Goal: Task Accomplishment & Management: Manage account settings

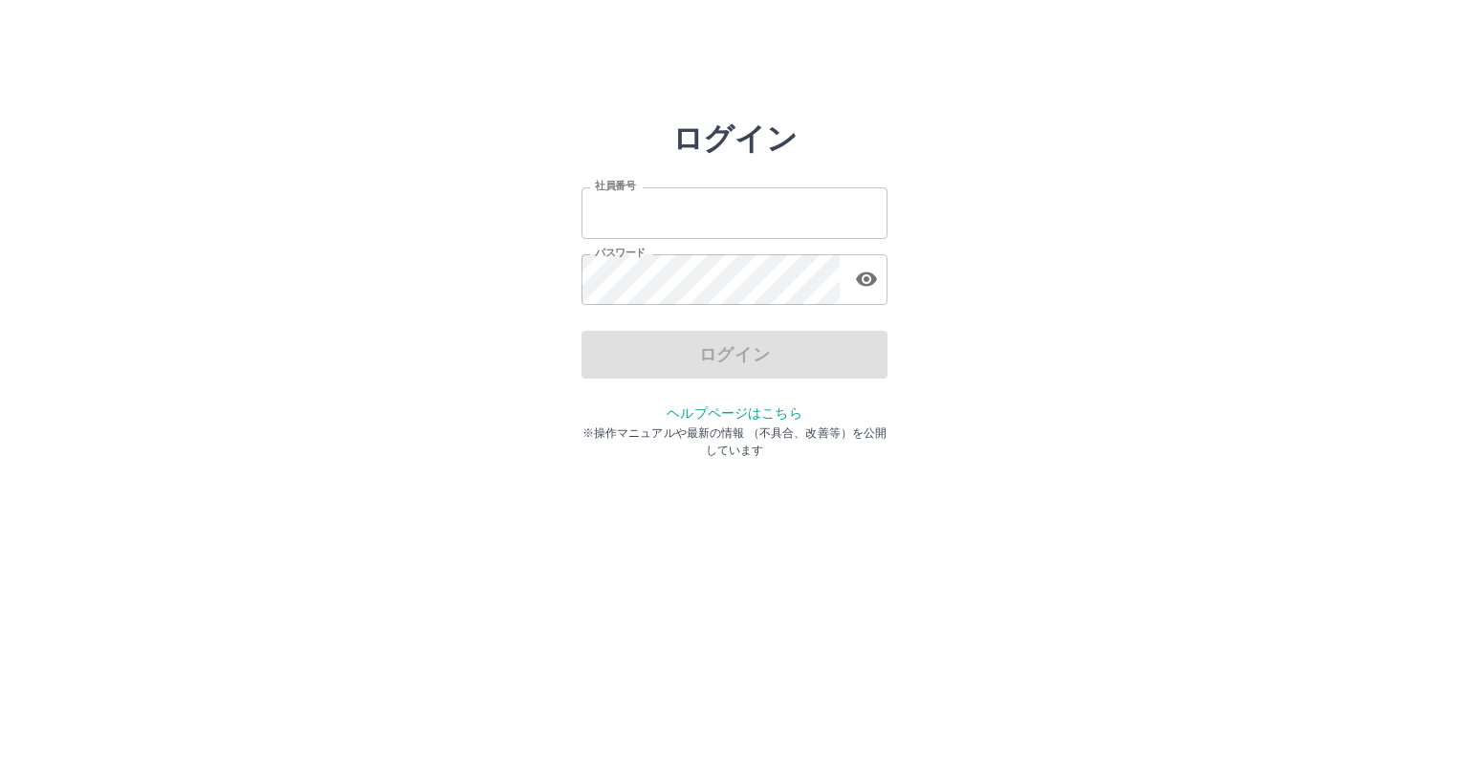
type input "*******"
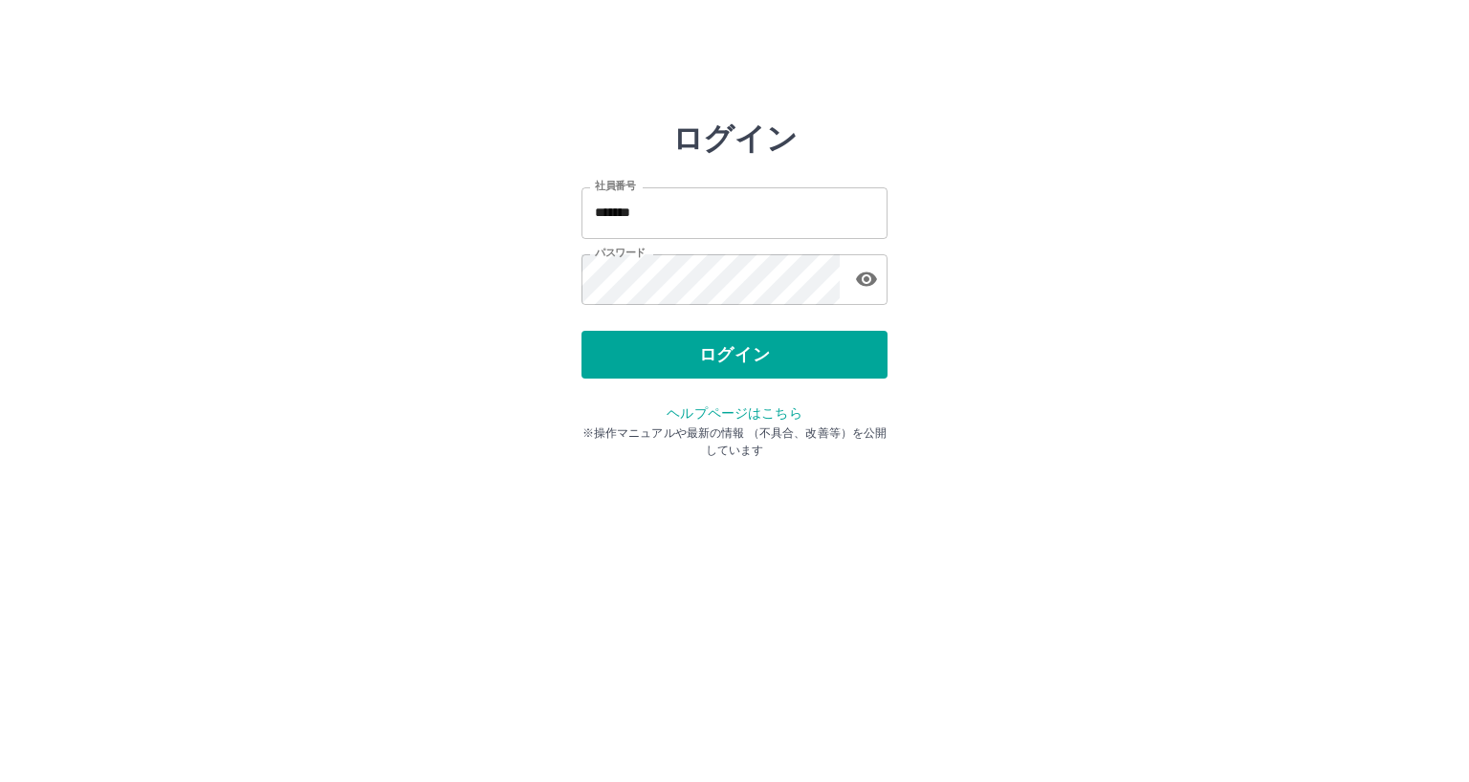
click at [747, 359] on div "ログイン" at bounding box center [734, 355] width 306 height 48
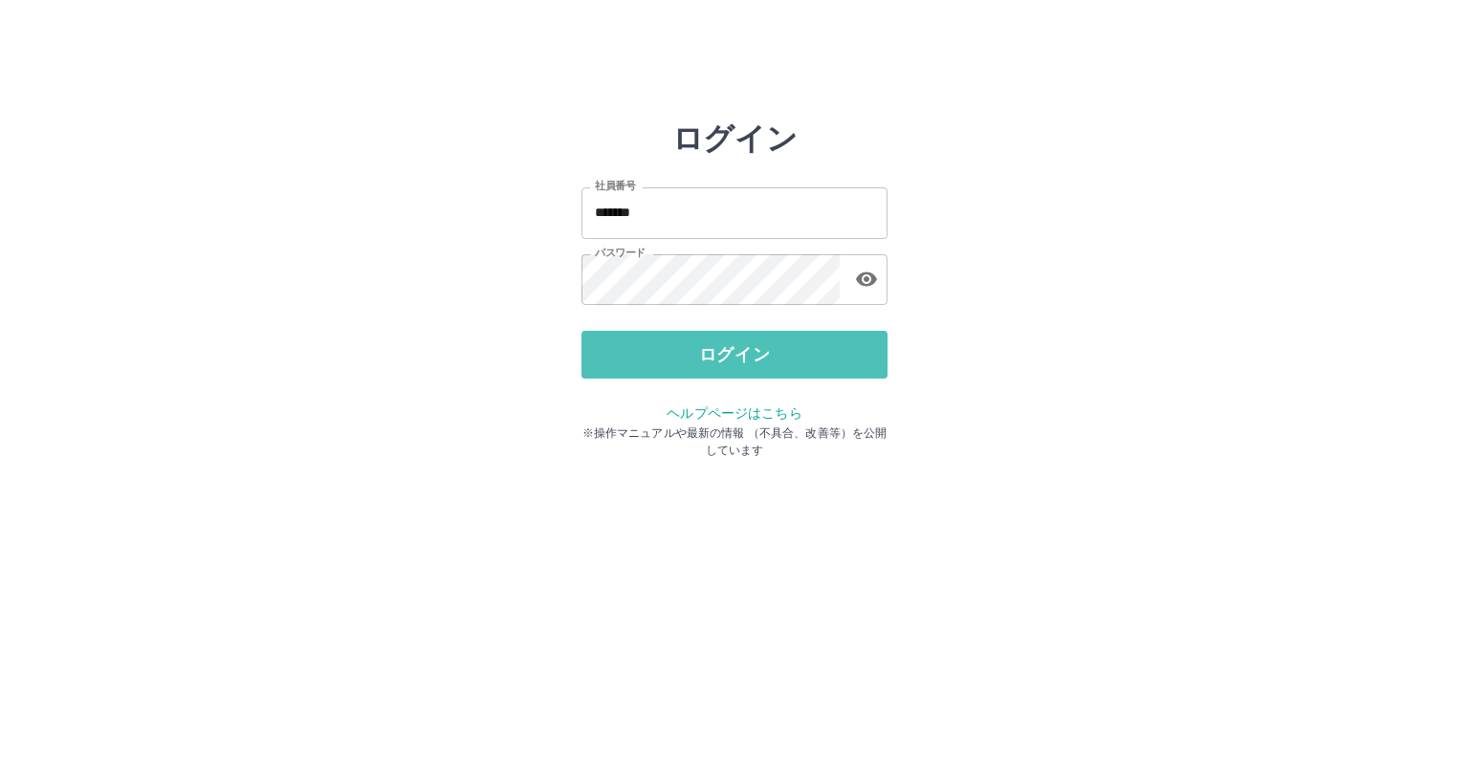
click at [747, 359] on button "ログイン" at bounding box center [734, 355] width 306 height 48
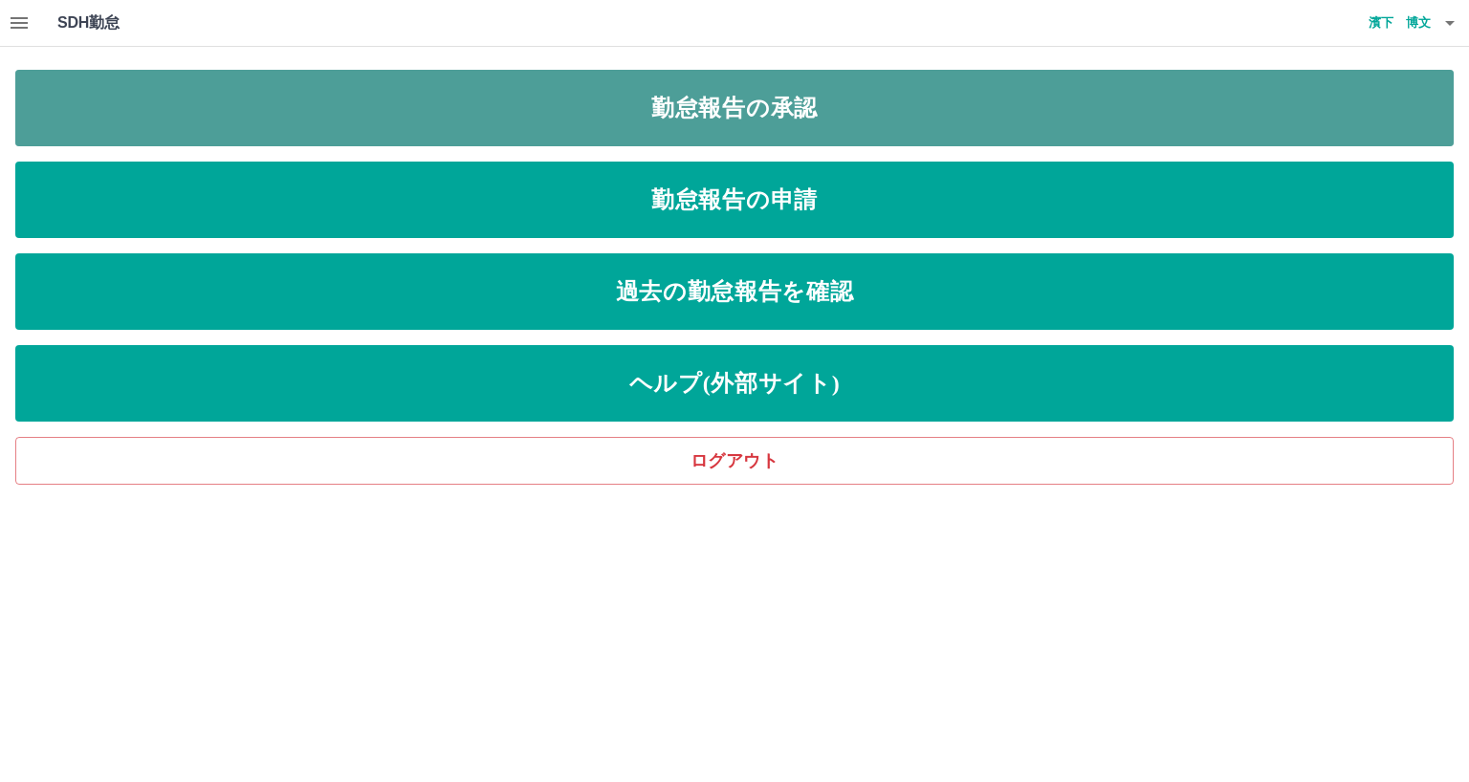
click at [792, 99] on link "勤怠報告の承認" at bounding box center [734, 108] width 1438 height 76
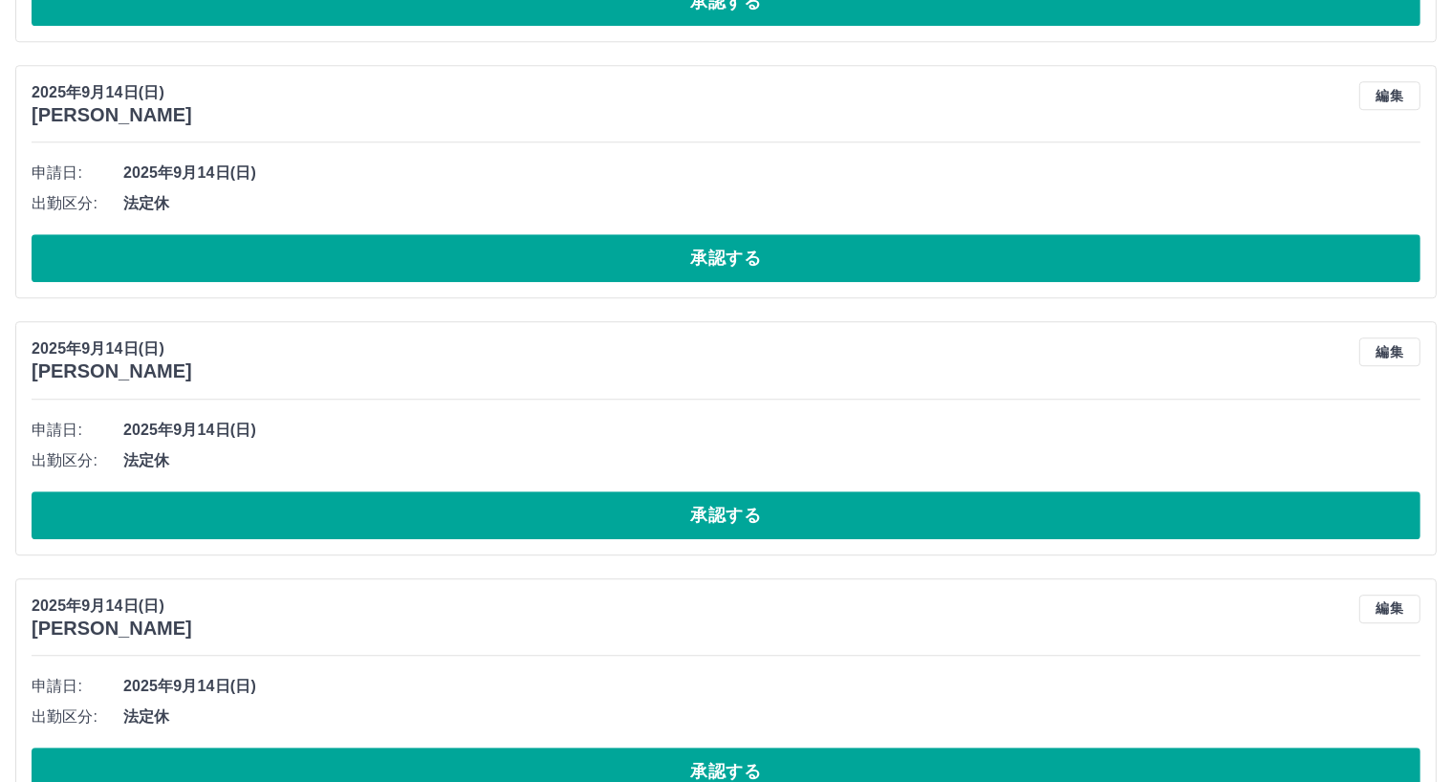
scroll to position [5551, 0]
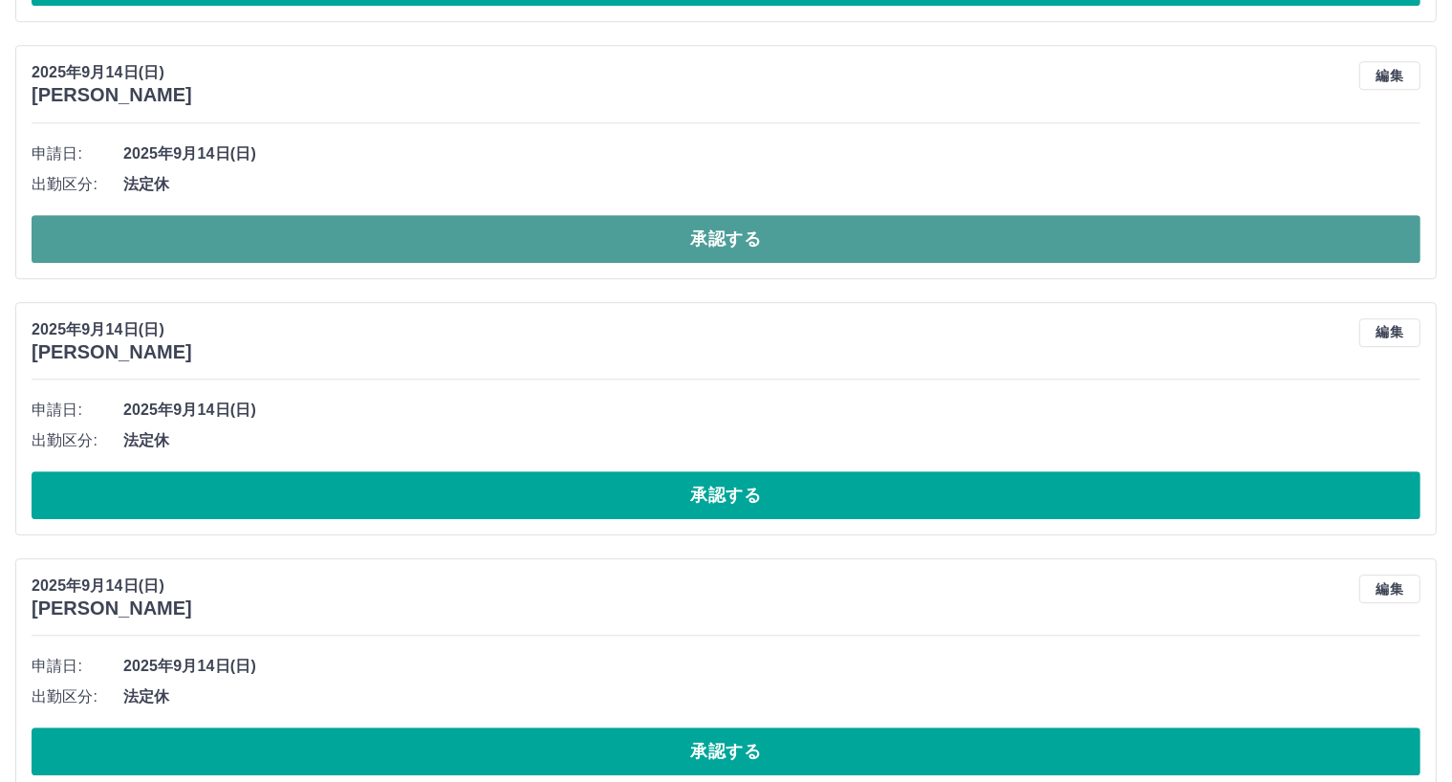
click at [526, 239] on button "承認する" at bounding box center [726, 239] width 1389 height 48
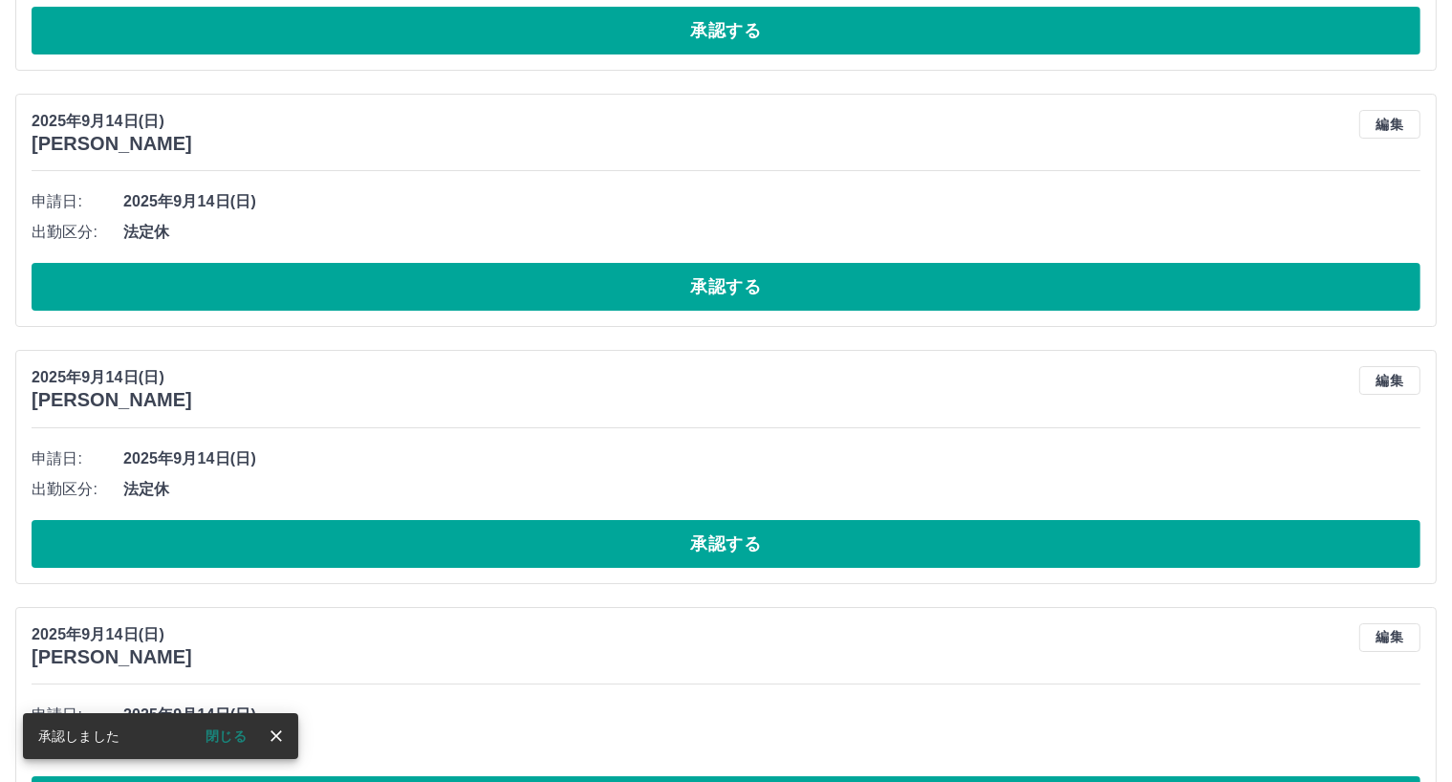
scroll to position [6939, 0]
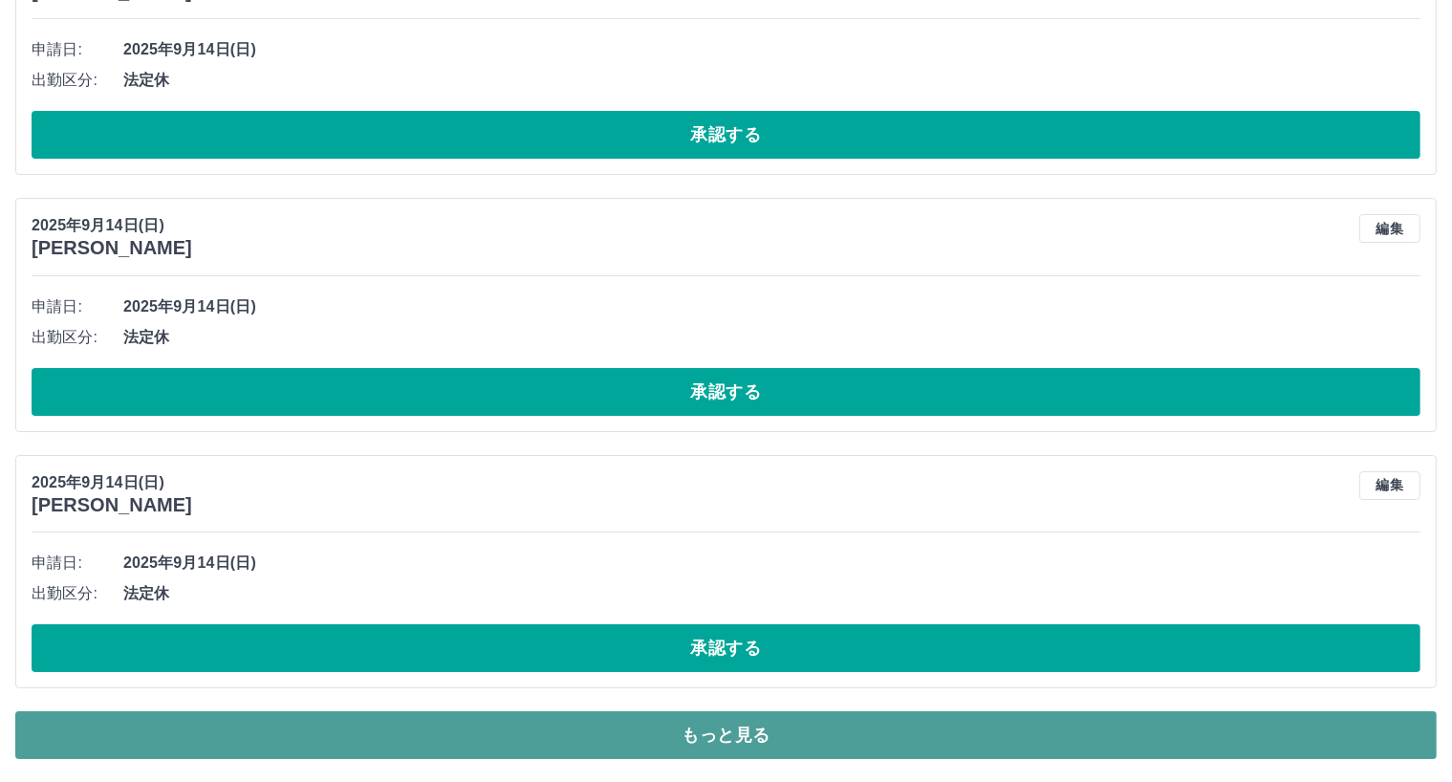
click at [994, 728] on button "もっと見る" at bounding box center [726, 735] width 1422 height 48
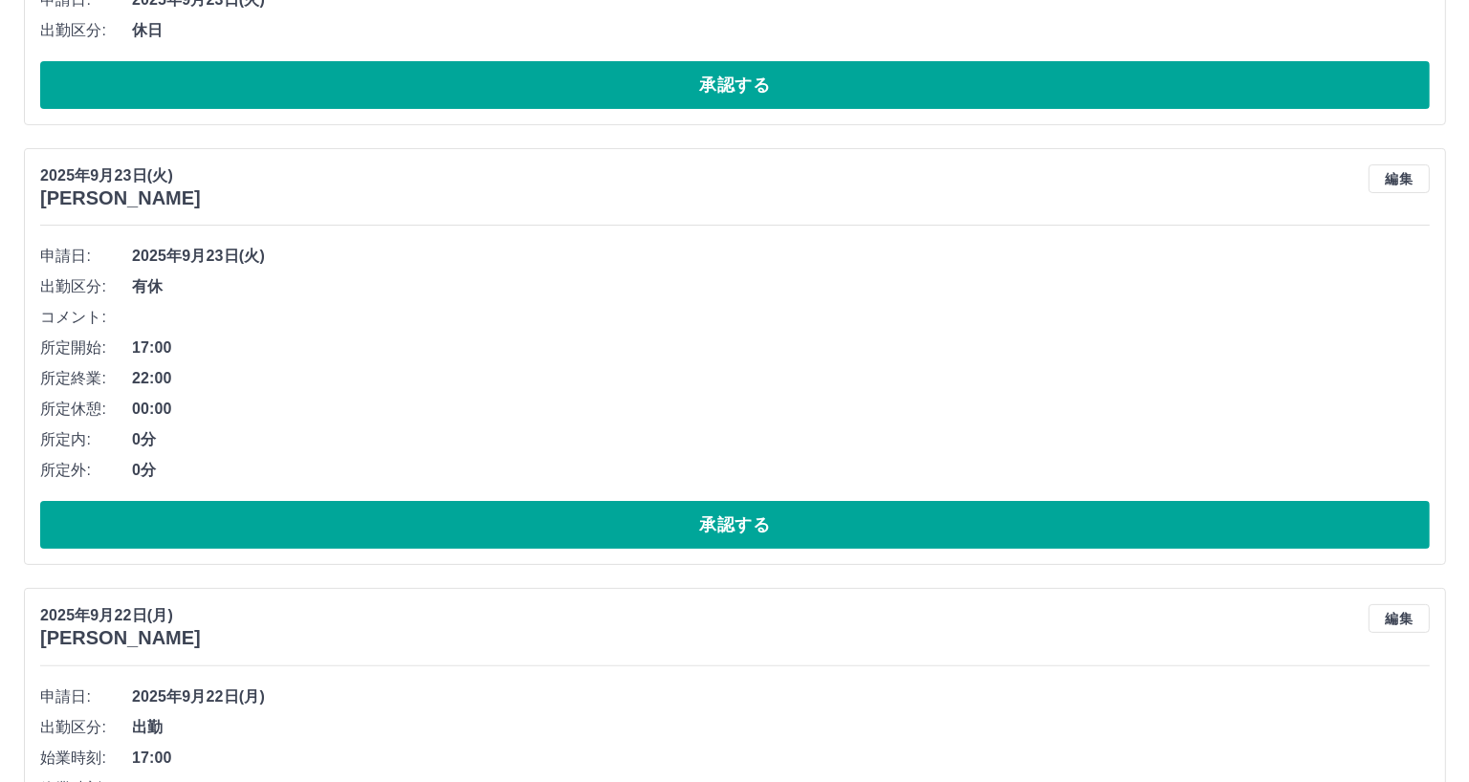
scroll to position [0, 0]
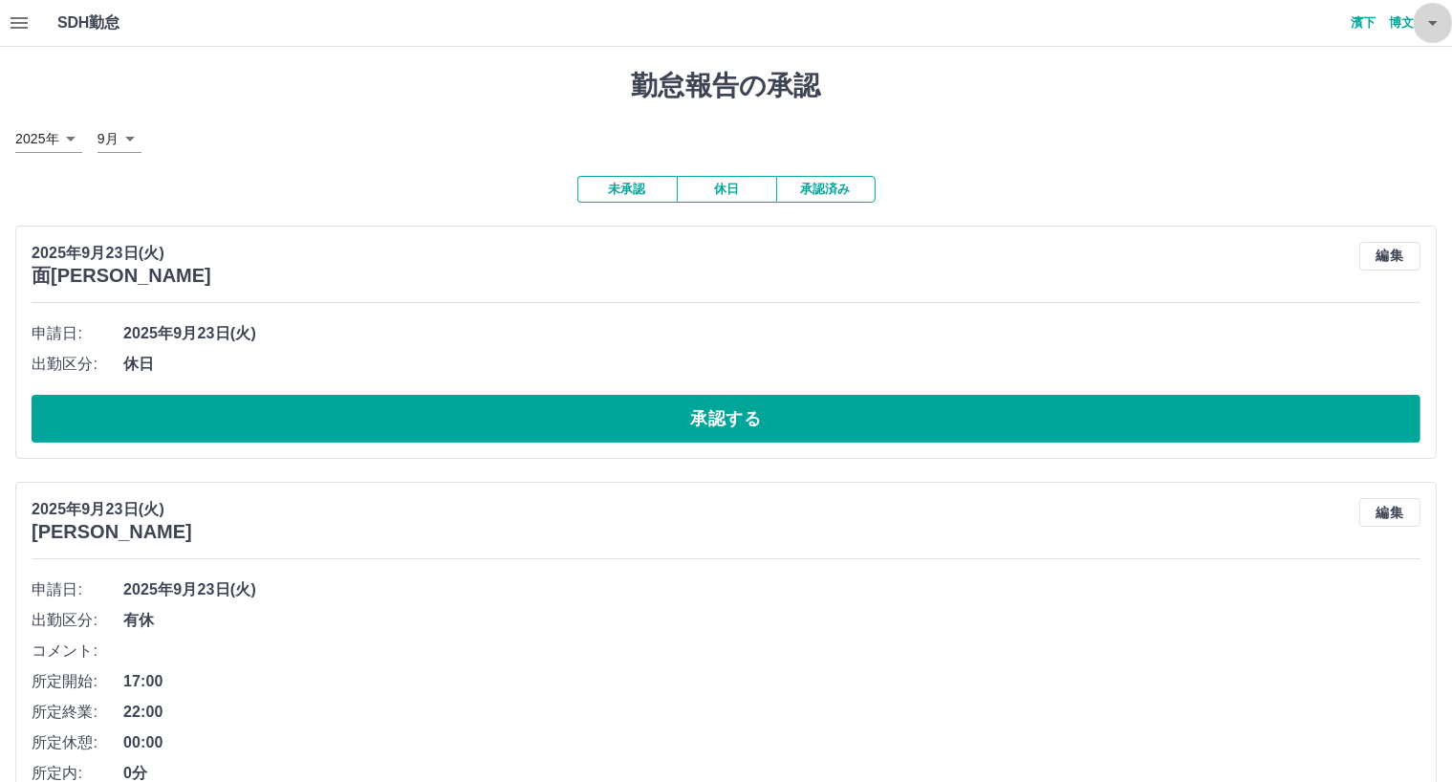
click at [1430, 23] on icon "button" at bounding box center [1433, 23] width 10 height 5
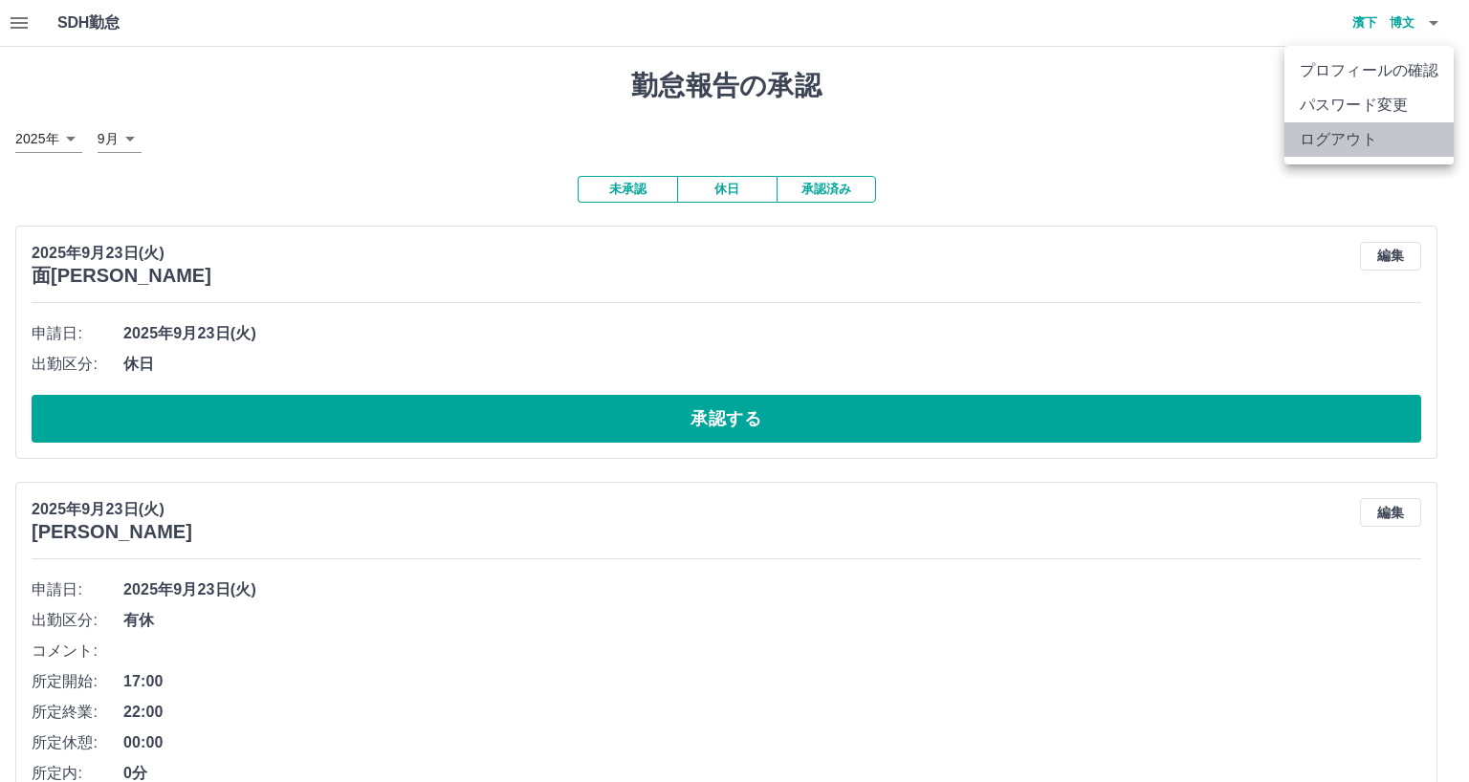
click at [1346, 139] on li "ログアウト" at bounding box center [1368, 139] width 169 height 34
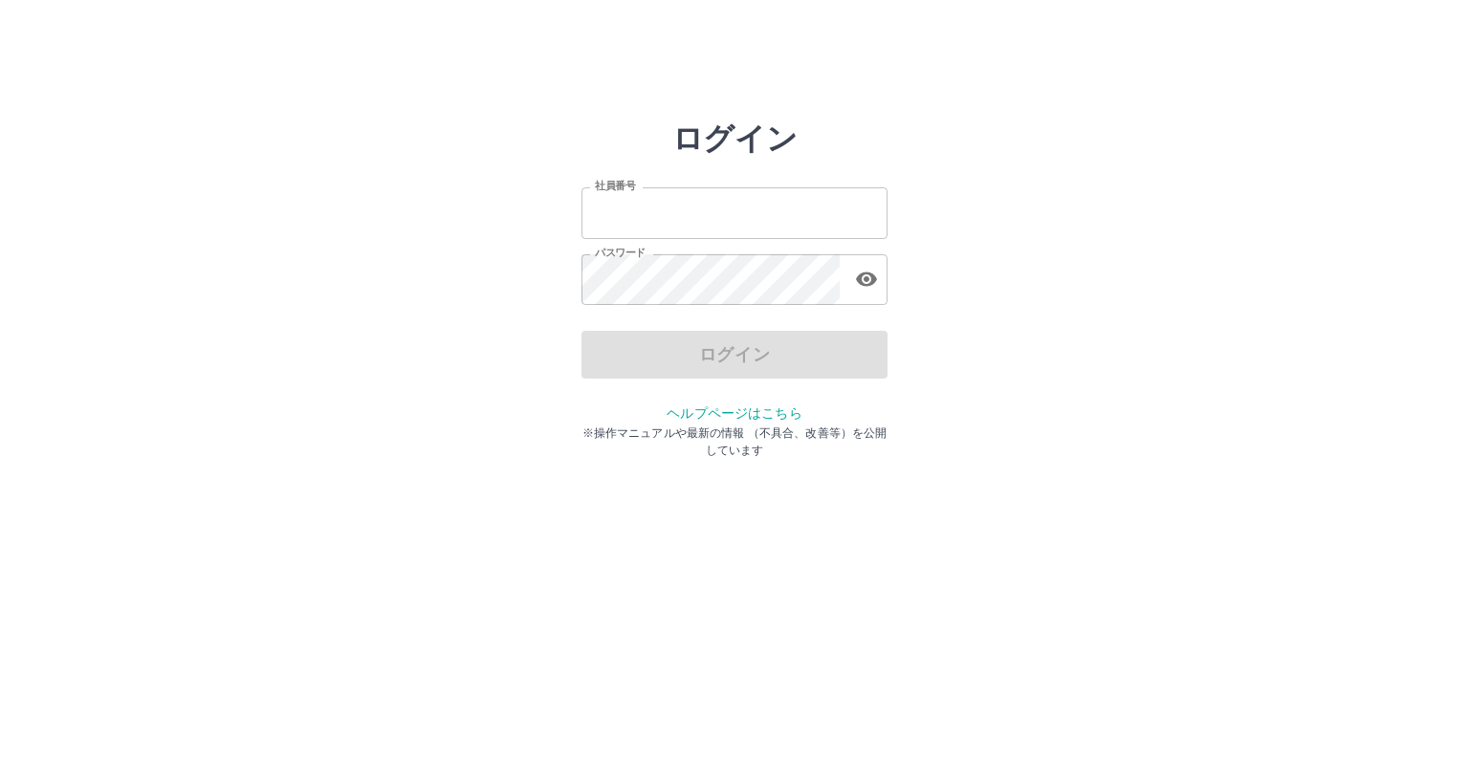
type input "*******"
click at [700, 345] on div "ログイン" at bounding box center [734, 355] width 306 height 48
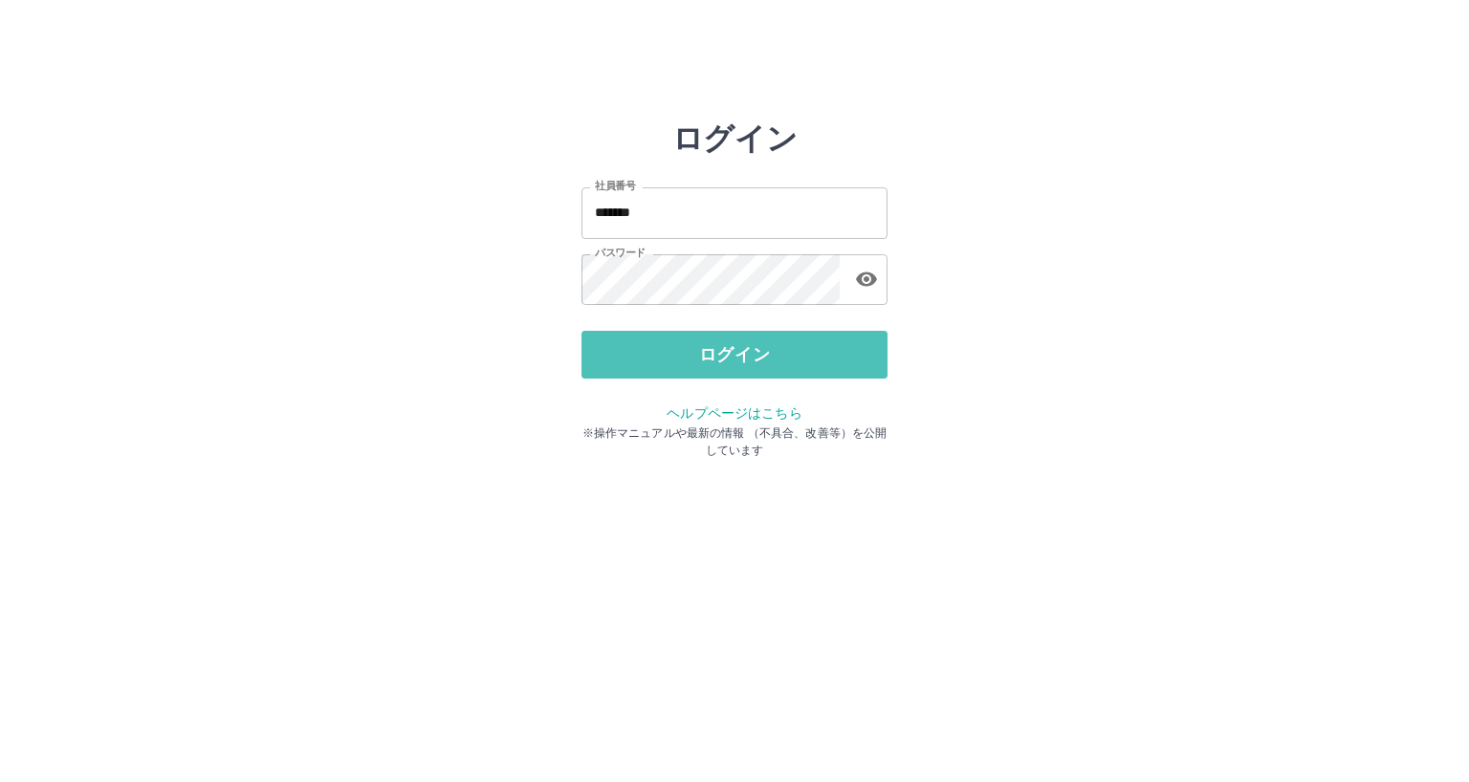
click at [700, 345] on button "ログイン" at bounding box center [734, 355] width 306 height 48
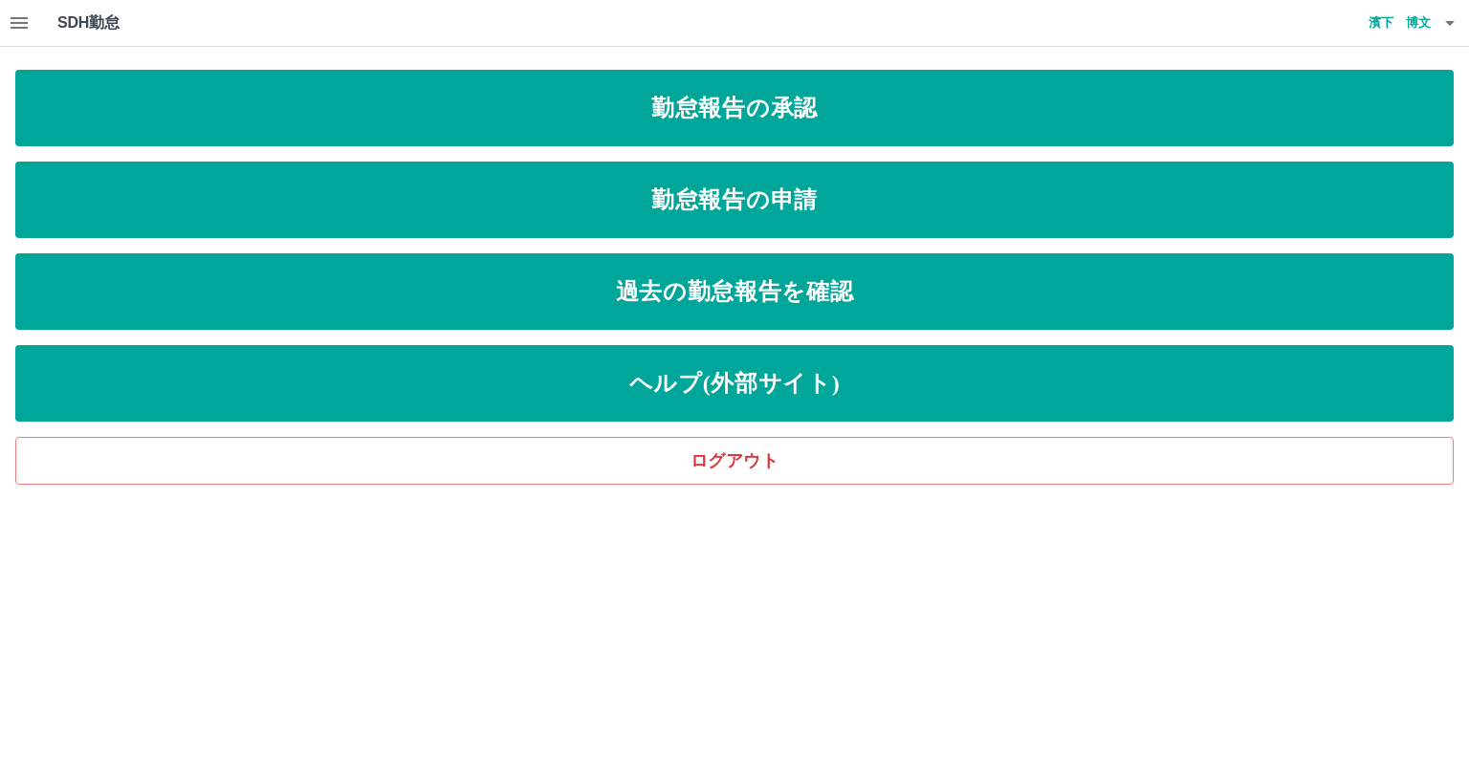
click at [15, 18] on icon "button" at bounding box center [19, 22] width 17 height 11
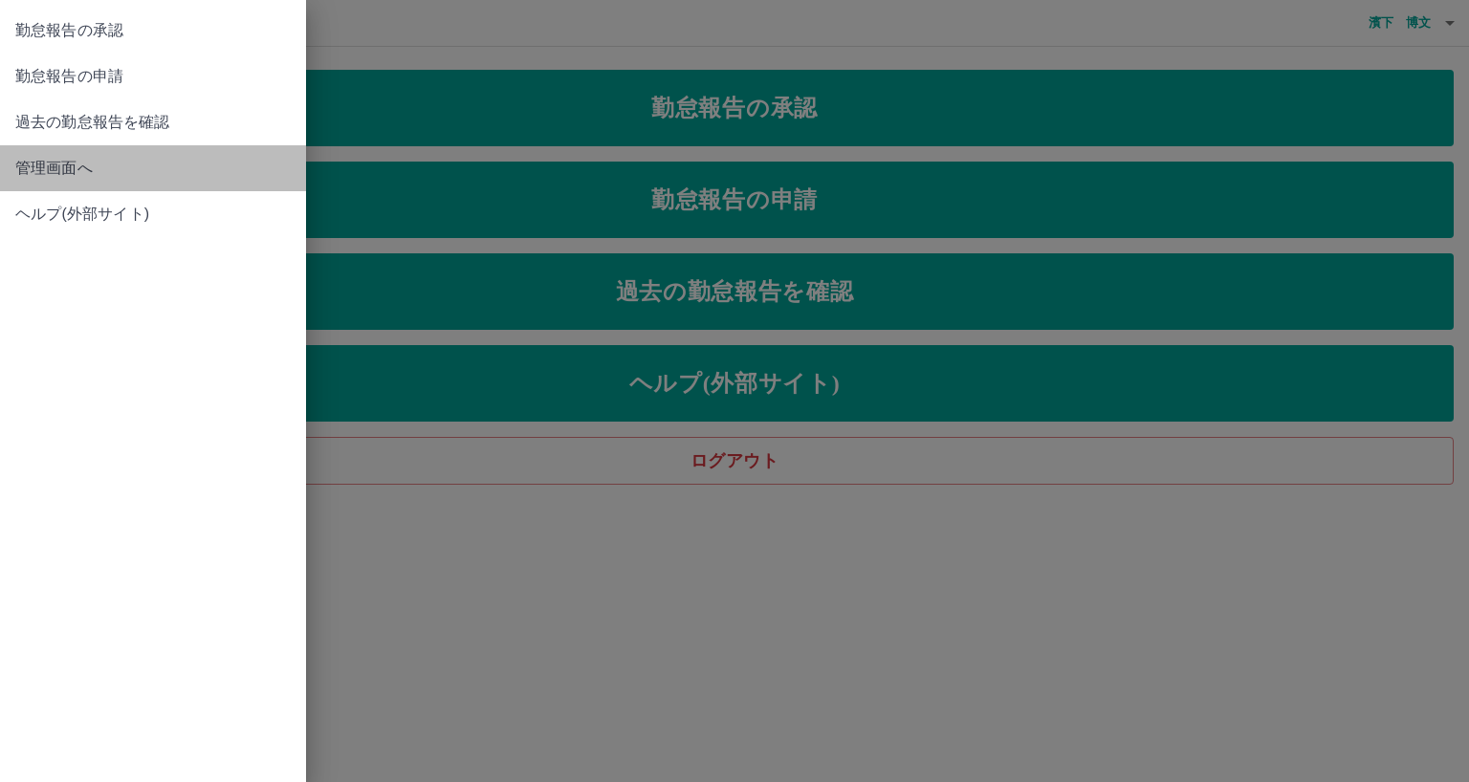
click at [45, 164] on span "管理画面へ" at bounding box center [152, 168] width 275 height 23
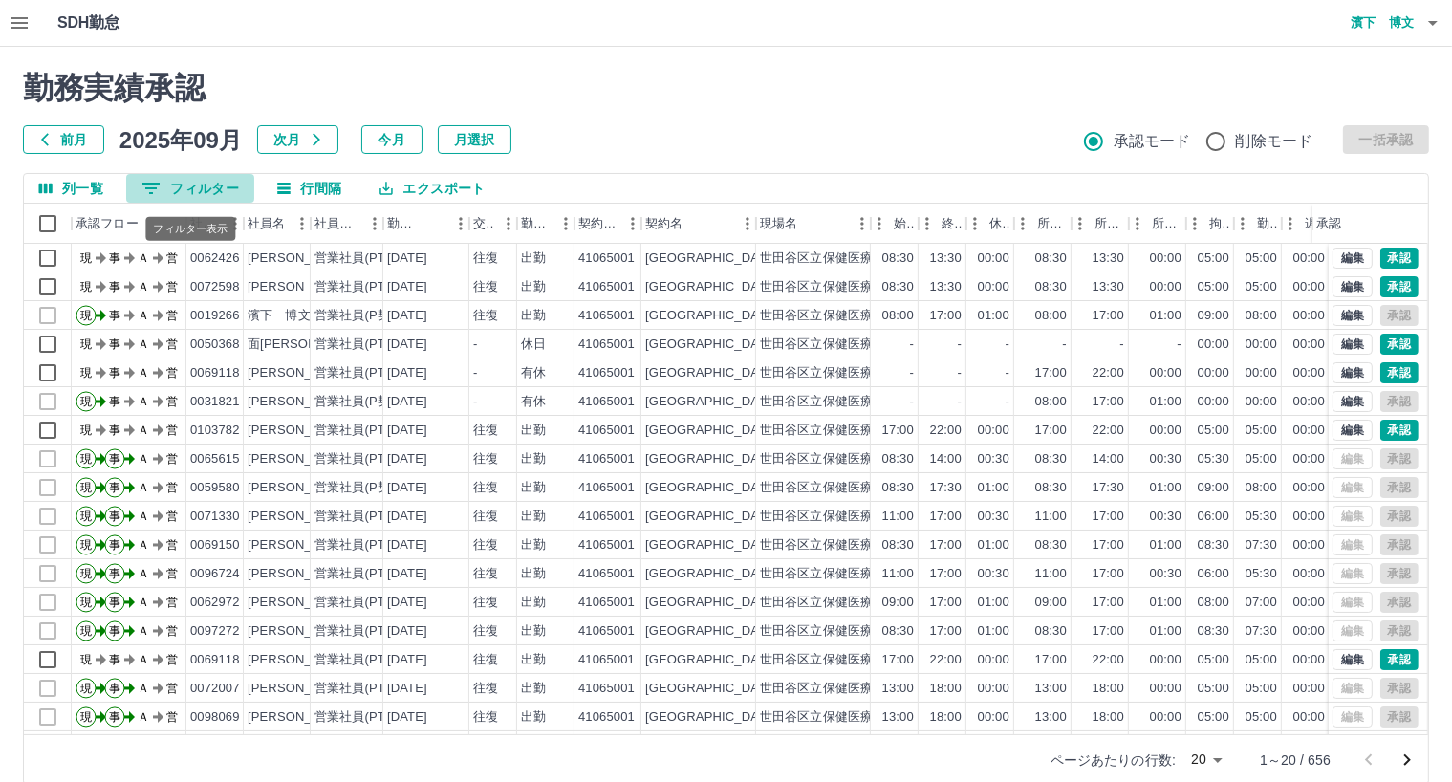
click at [228, 190] on button "0 フィルター" at bounding box center [190, 188] width 128 height 29
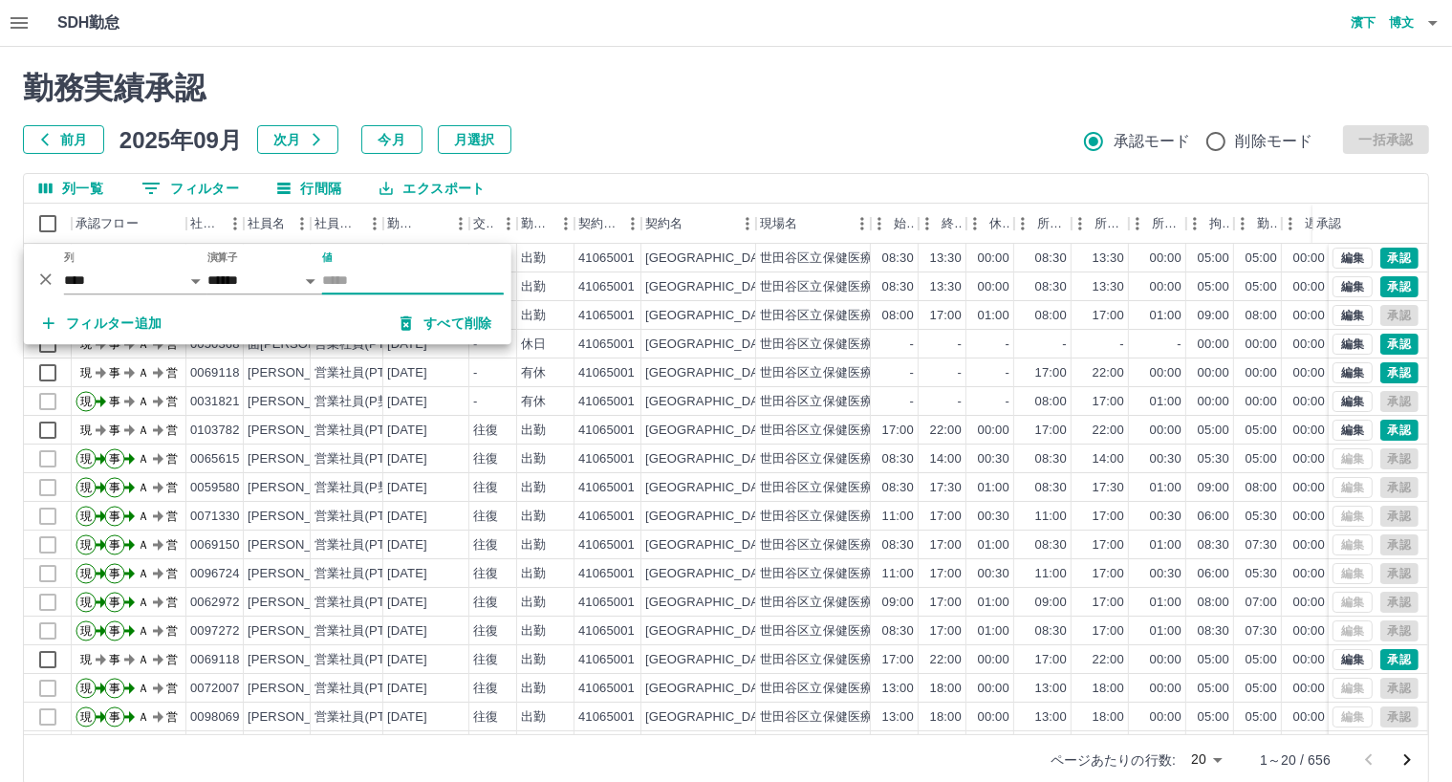
click at [363, 280] on input "値" at bounding box center [413, 281] width 182 height 28
paste input "*******"
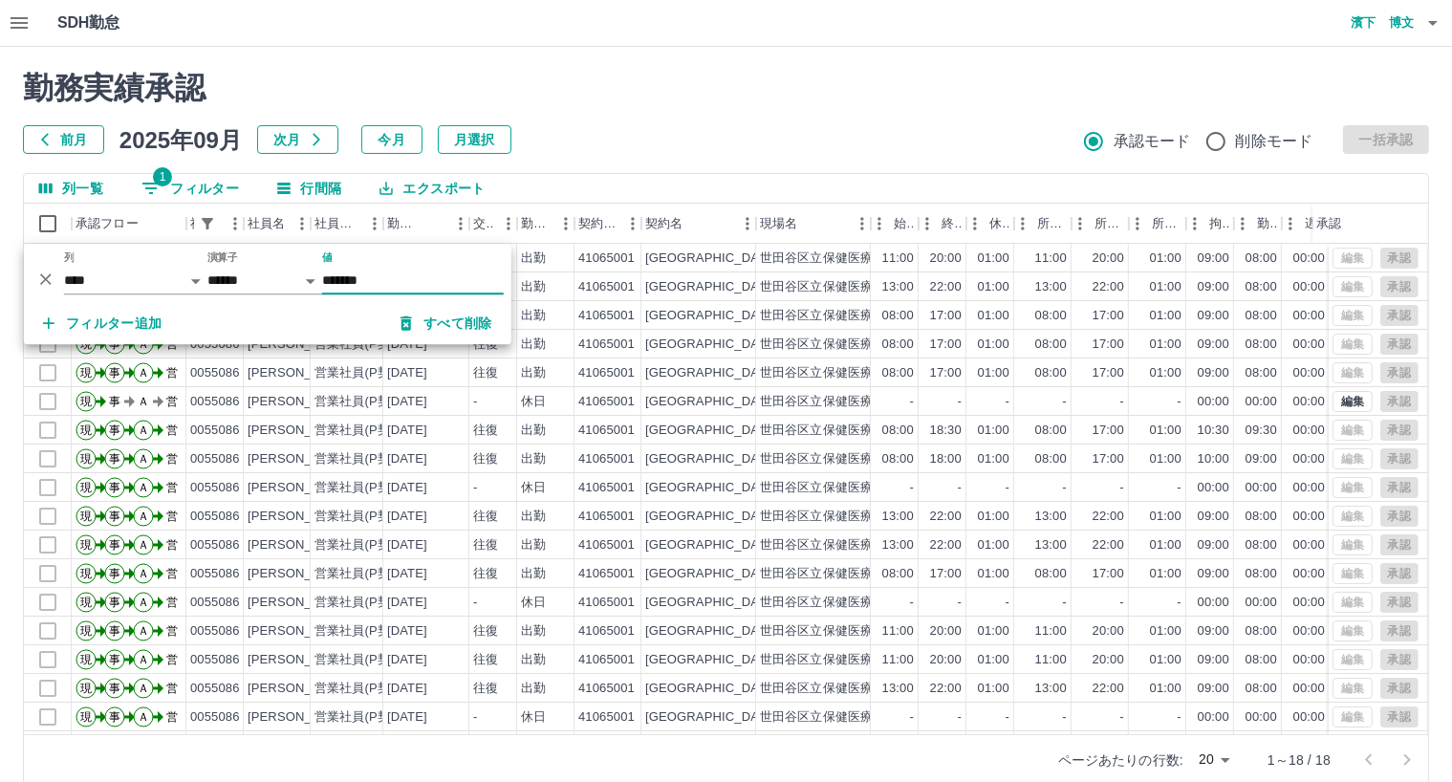
type input "*******"
click at [675, 79] on h2 "勤務実績承認" at bounding box center [726, 88] width 1406 height 36
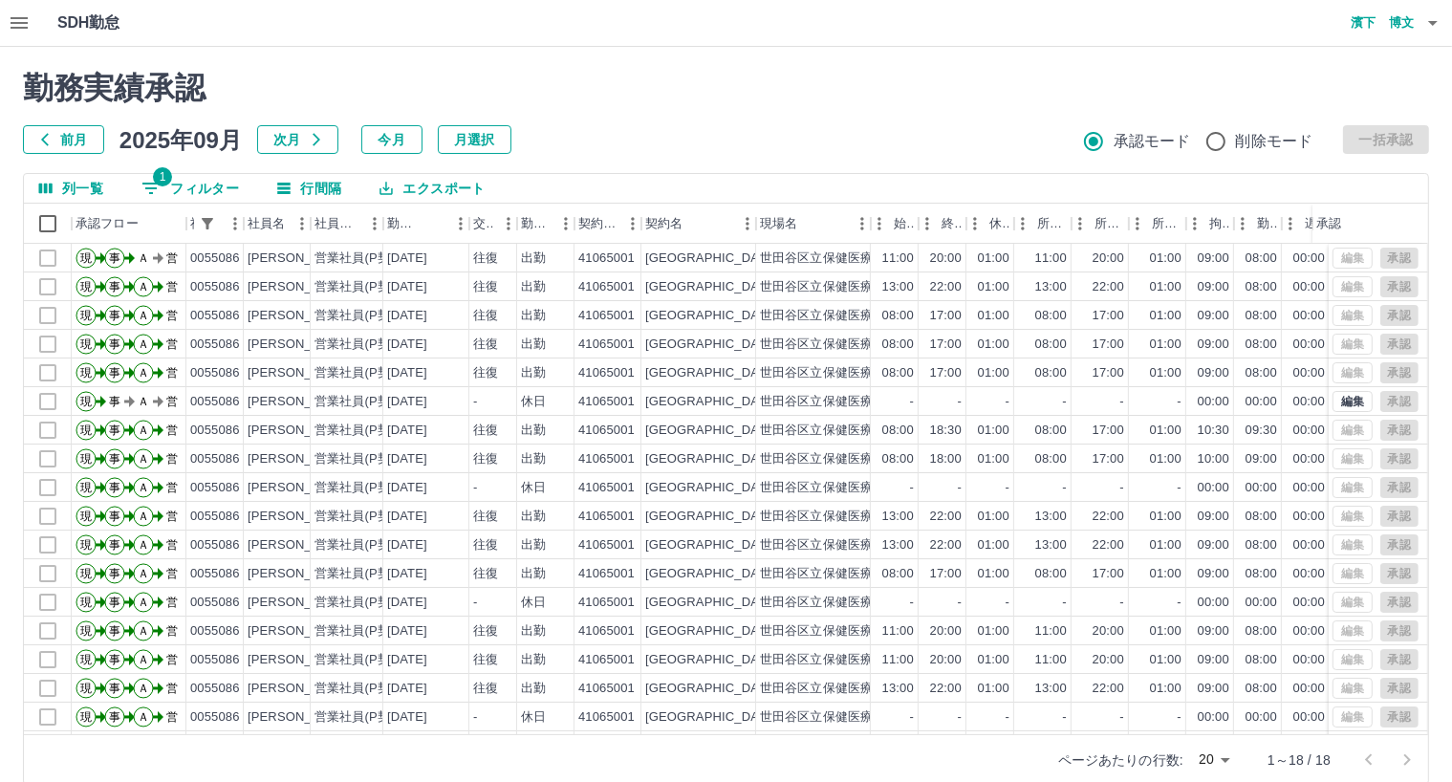
click at [19, 16] on icon "button" at bounding box center [19, 22] width 23 height 23
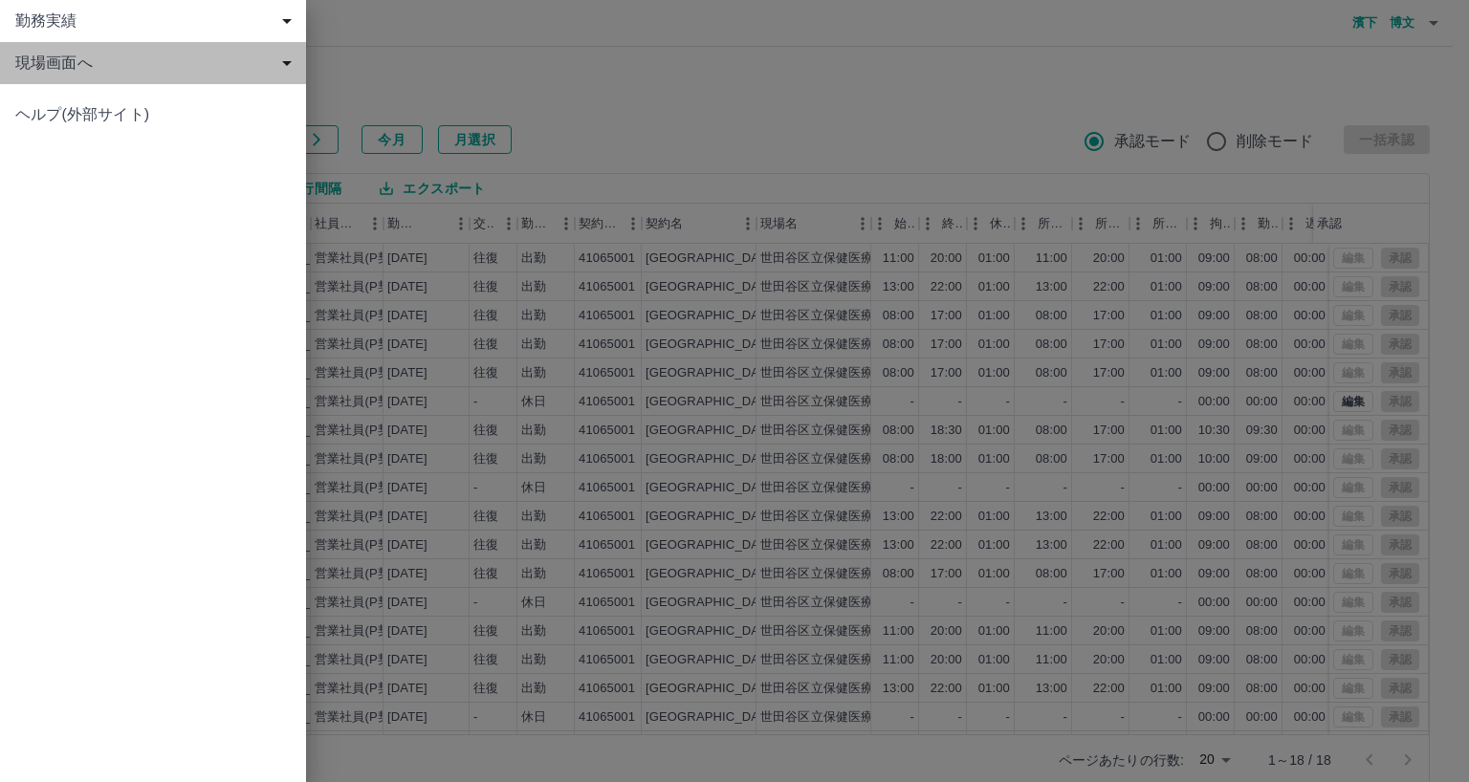
click at [282, 66] on span "現場画面へ" at bounding box center [156, 63] width 283 height 23
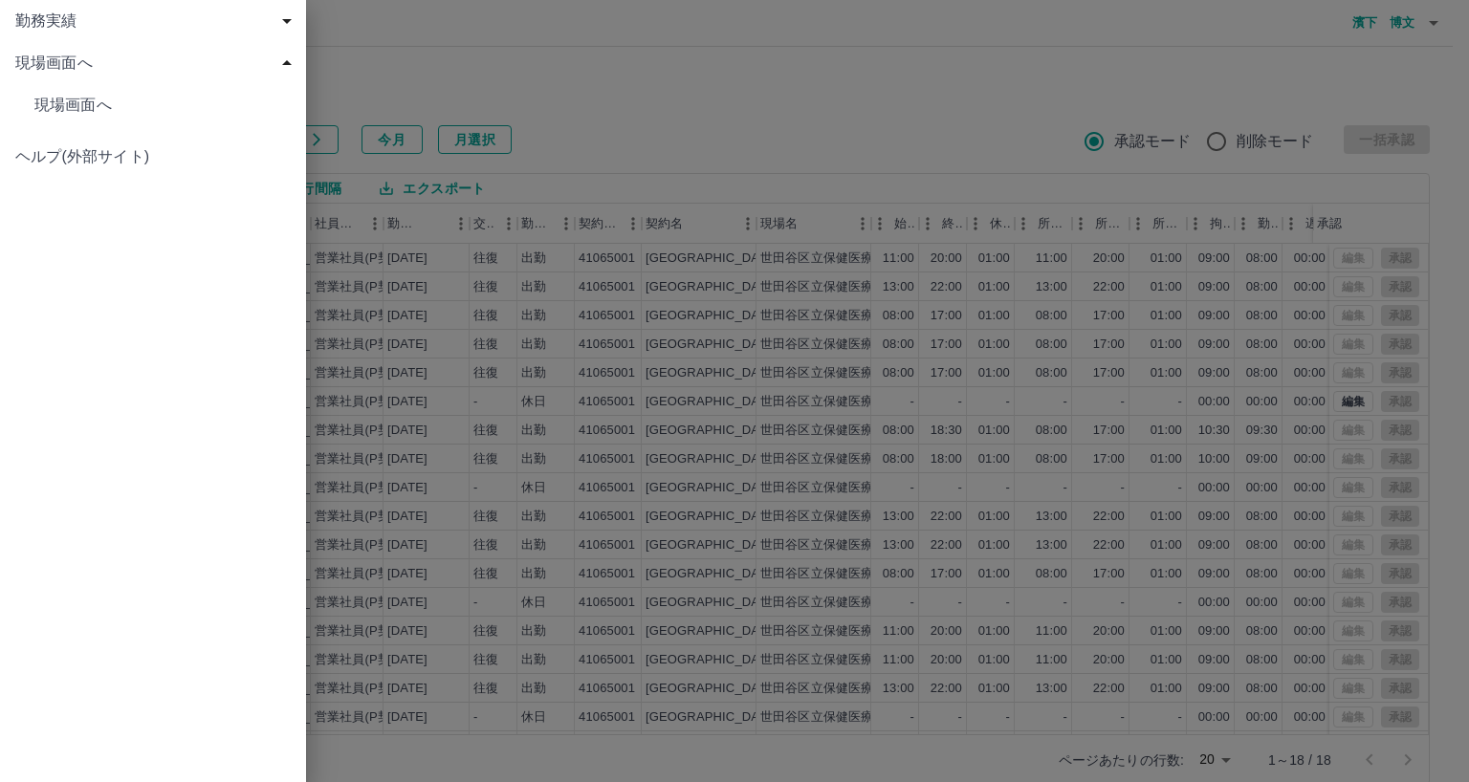
click at [107, 108] on span "現場画面へ" at bounding box center [162, 105] width 256 height 23
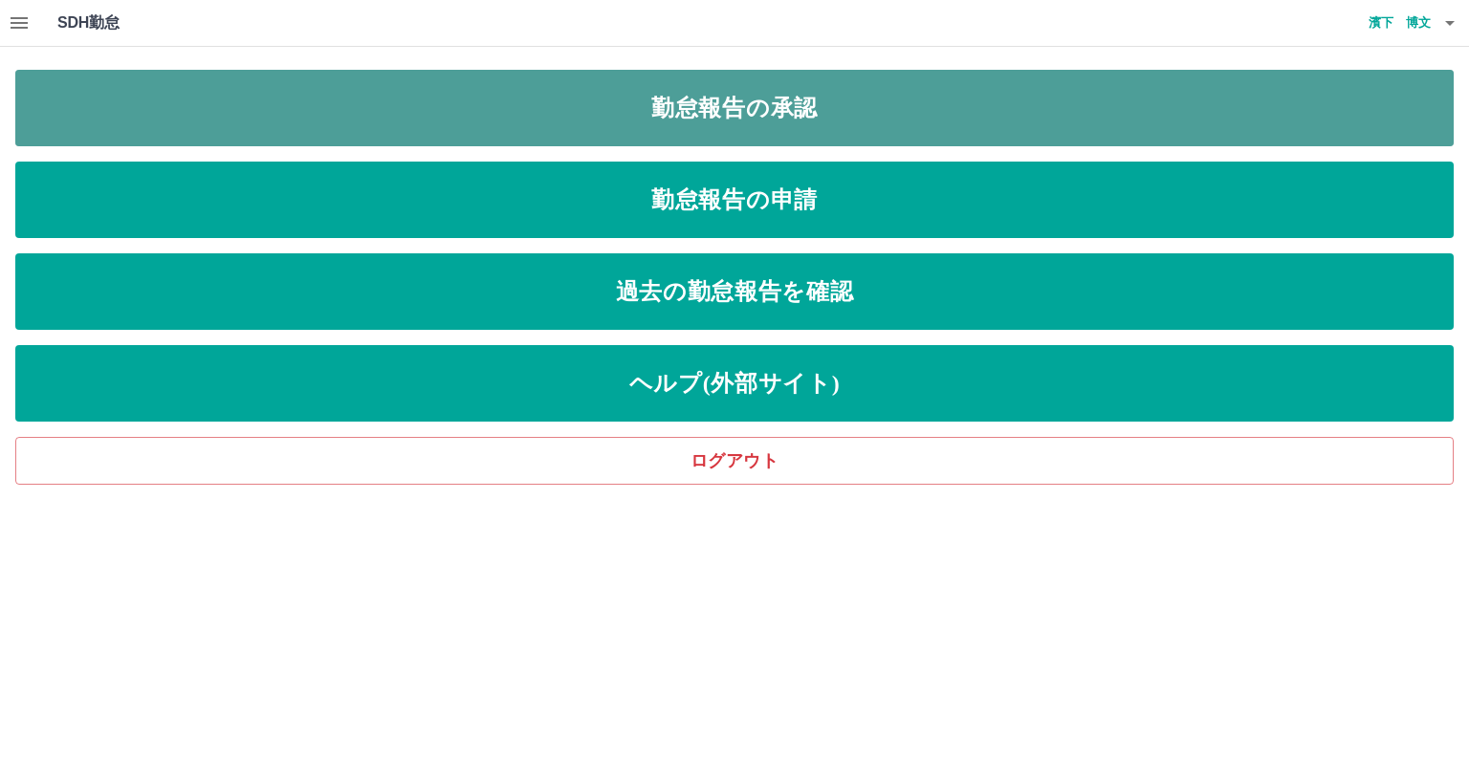
click at [617, 100] on link "勤怠報告の承認" at bounding box center [734, 108] width 1438 height 76
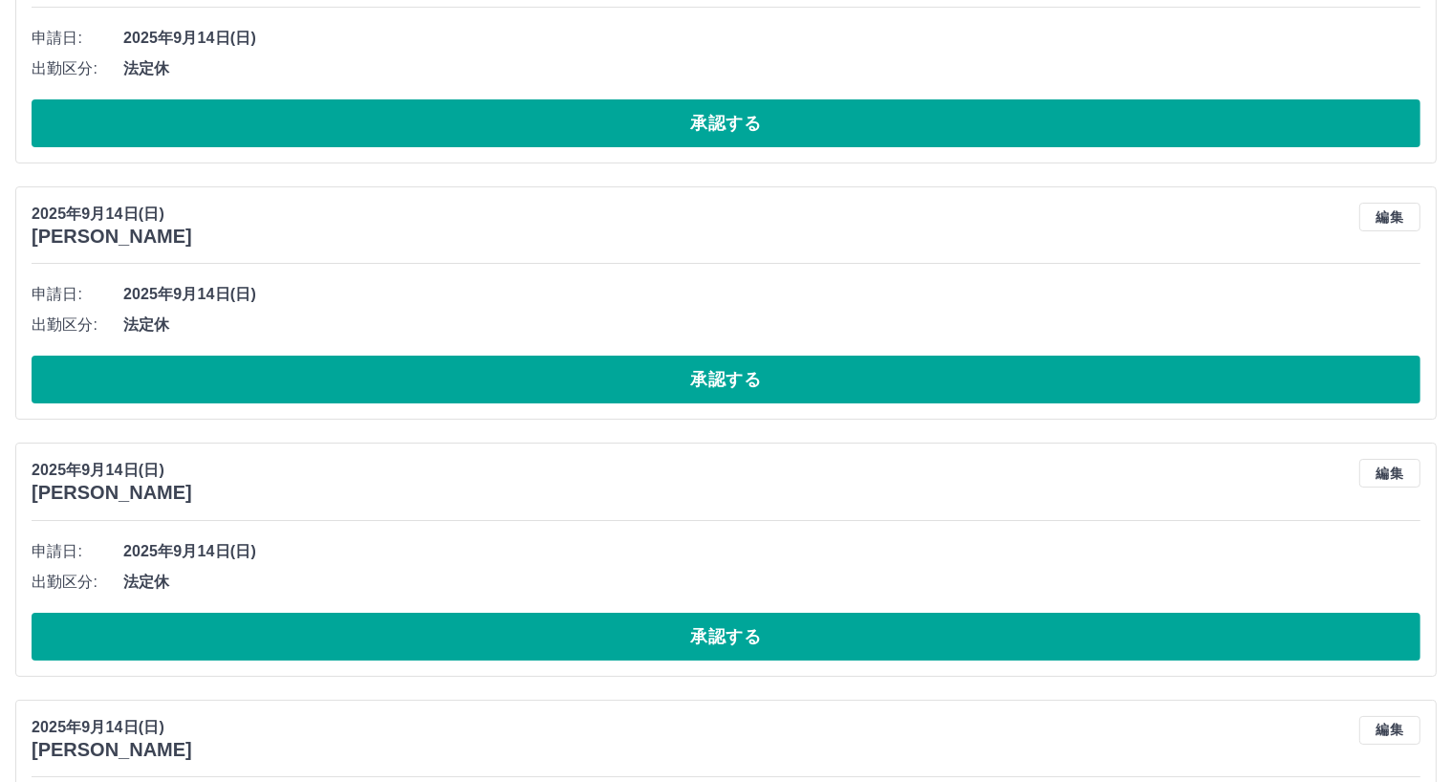
scroll to position [7490, 0]
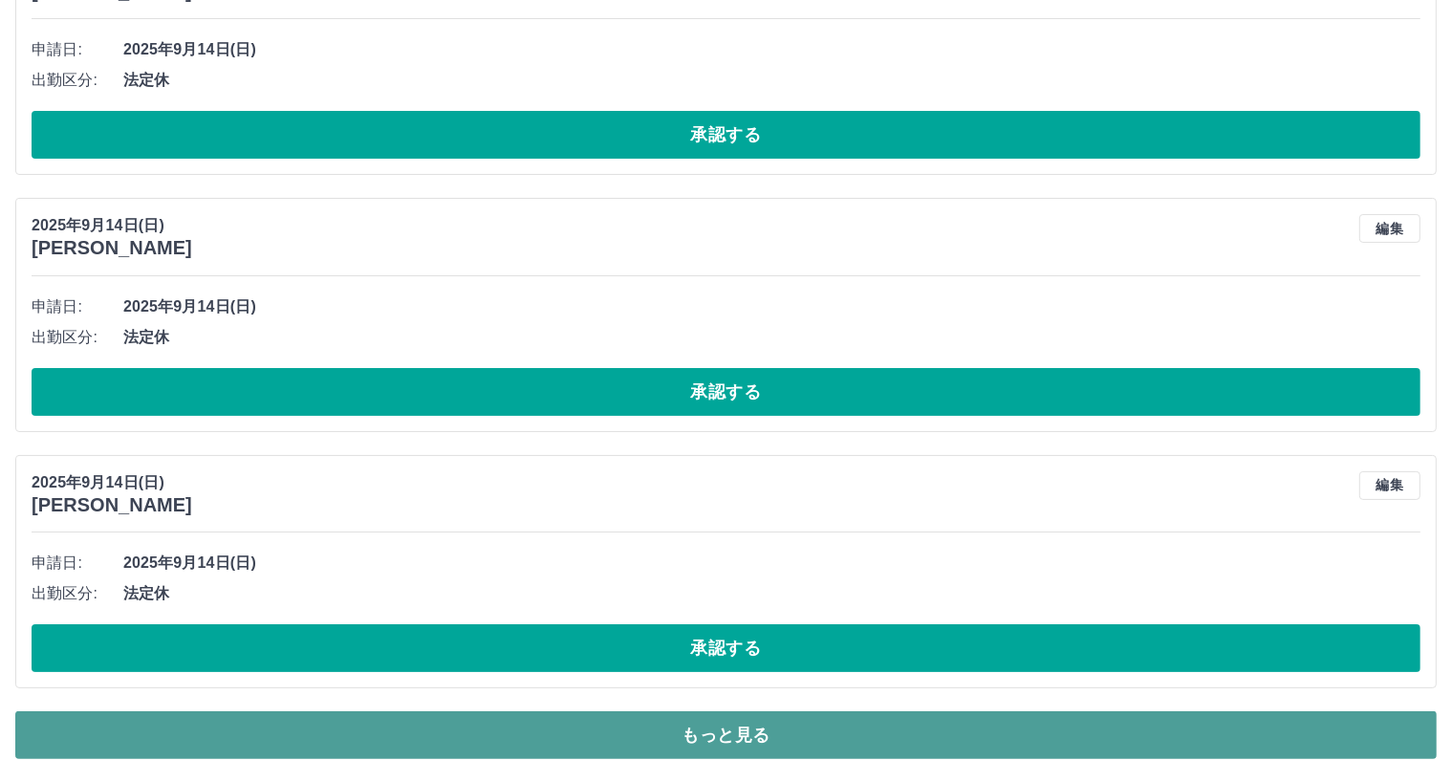
click at [1296, 724] on button "もっと見る" at bounding box center [726, 735] width 1422 height 48
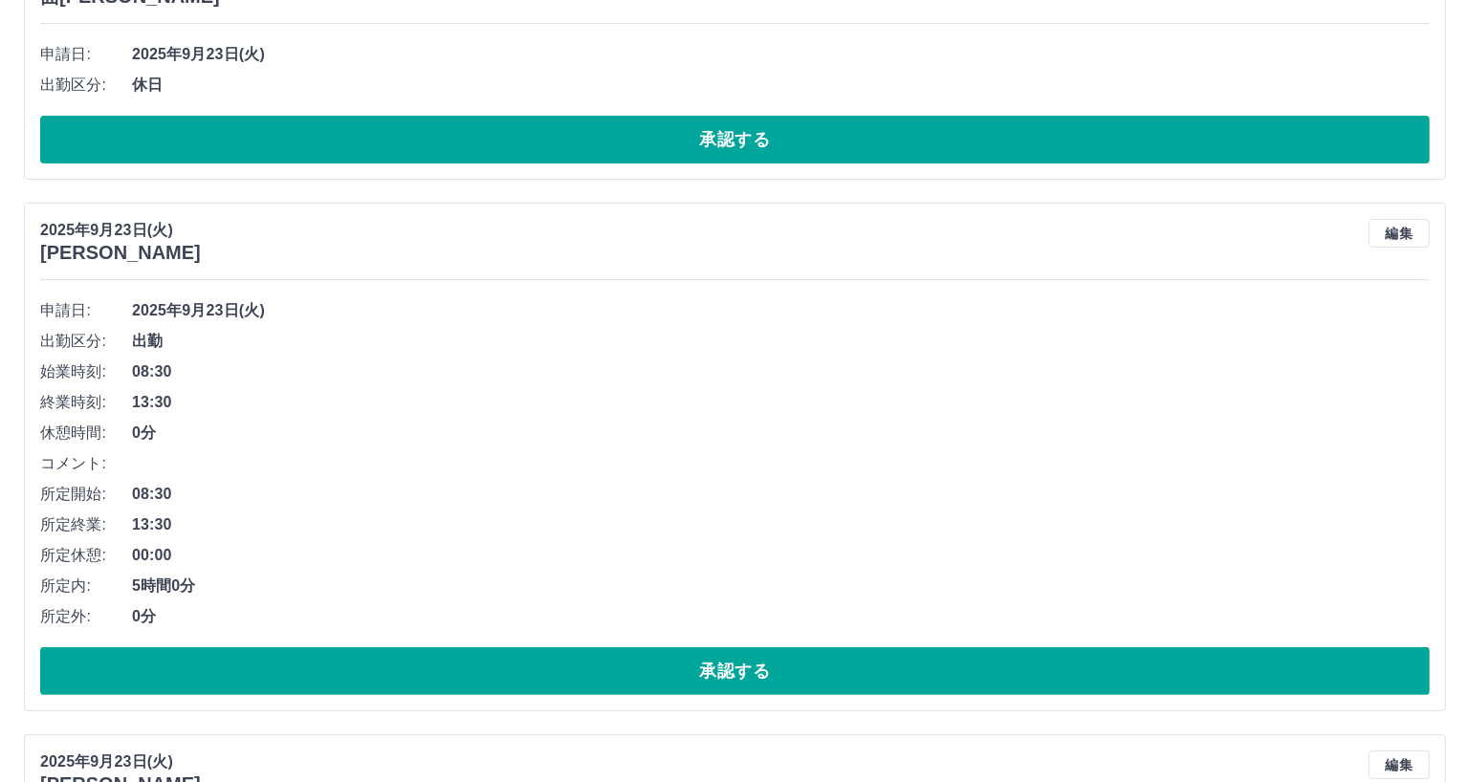
scroll to position [0, 0]
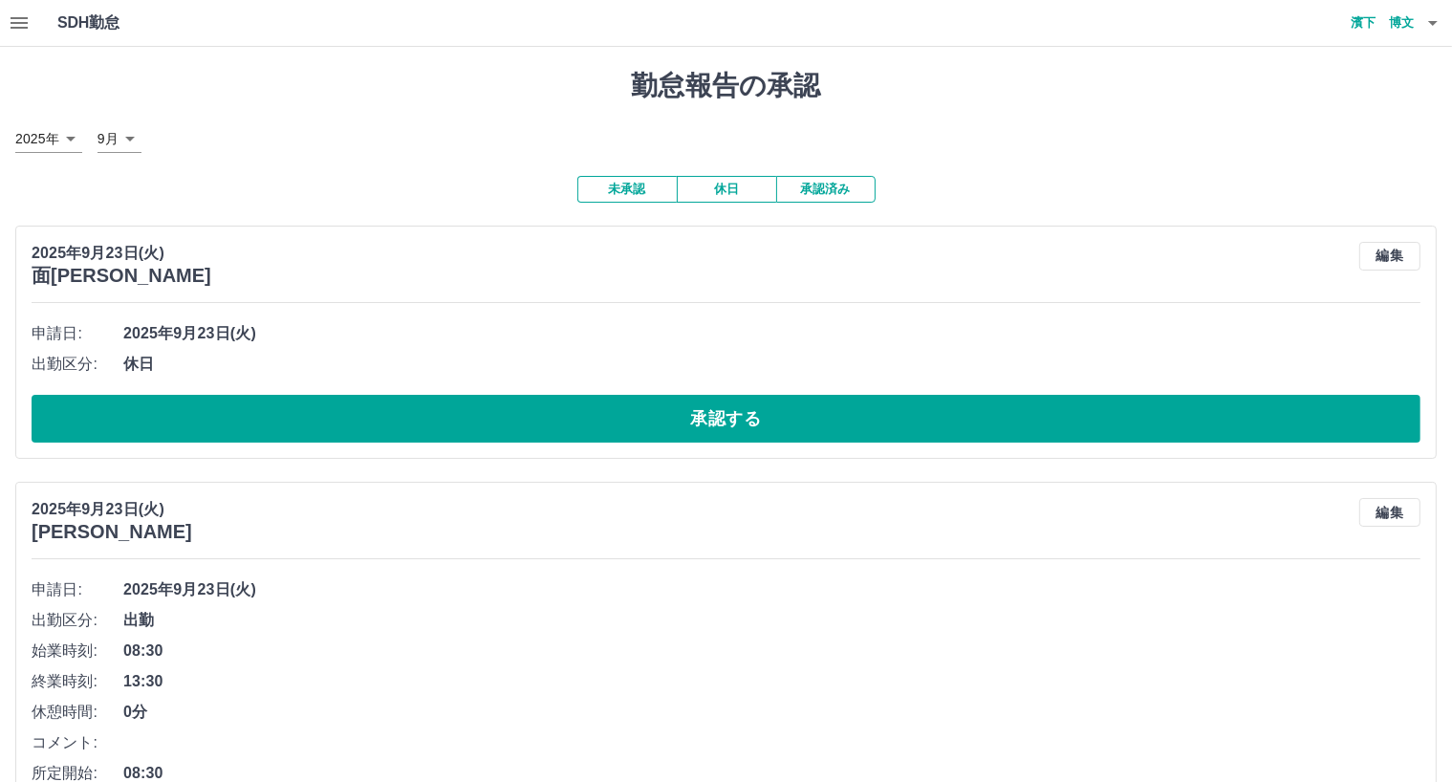
click at [1434, 24] on icon "button" at bounding box center [1433, 23] width 10 height 5
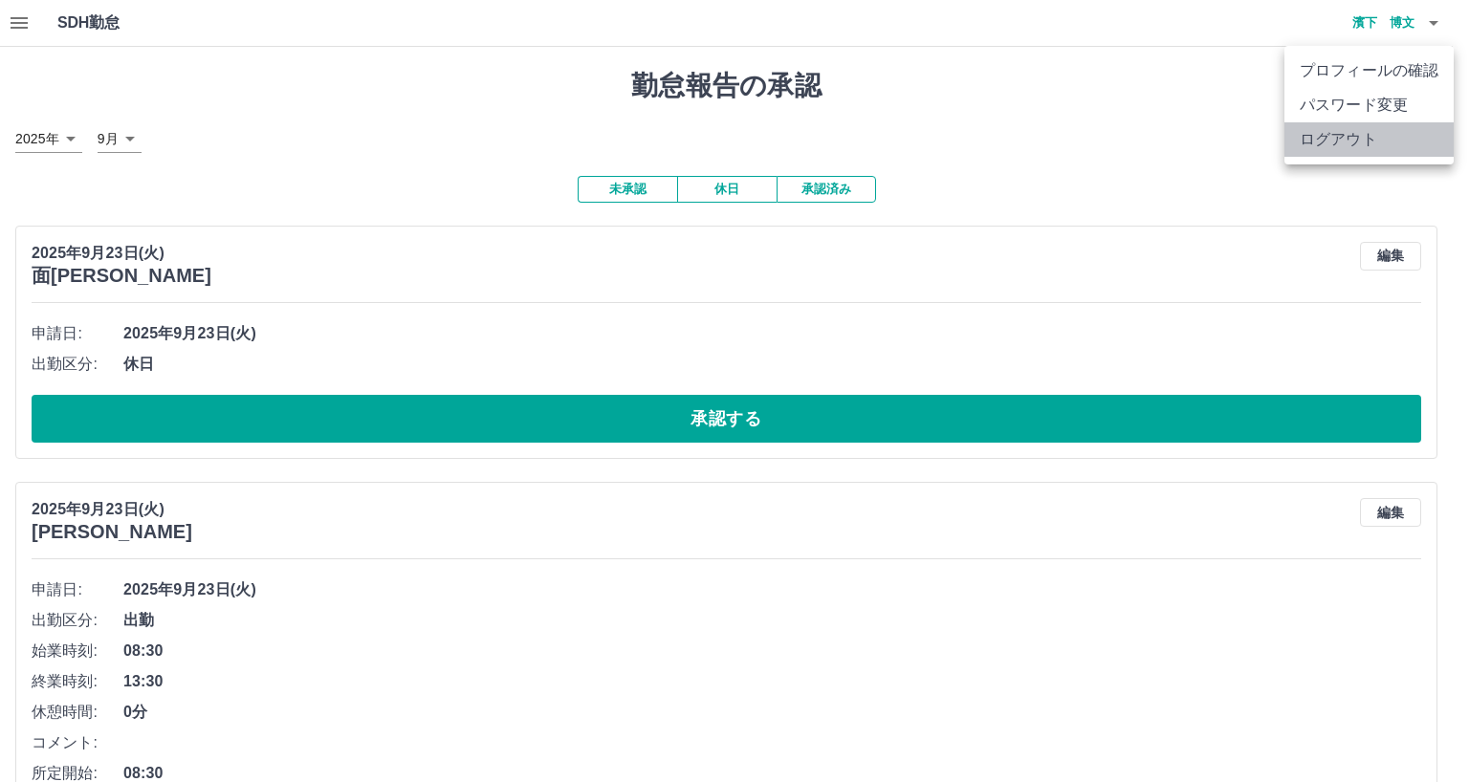
drag, startPoint x: 1358, startPoint y: 135, endPoint x: 1170, endPoint y: 329, distance: 269.8
click at [1342, 146] on li "ログアウト" at bounding box center [1368, 139] width 169 height 34
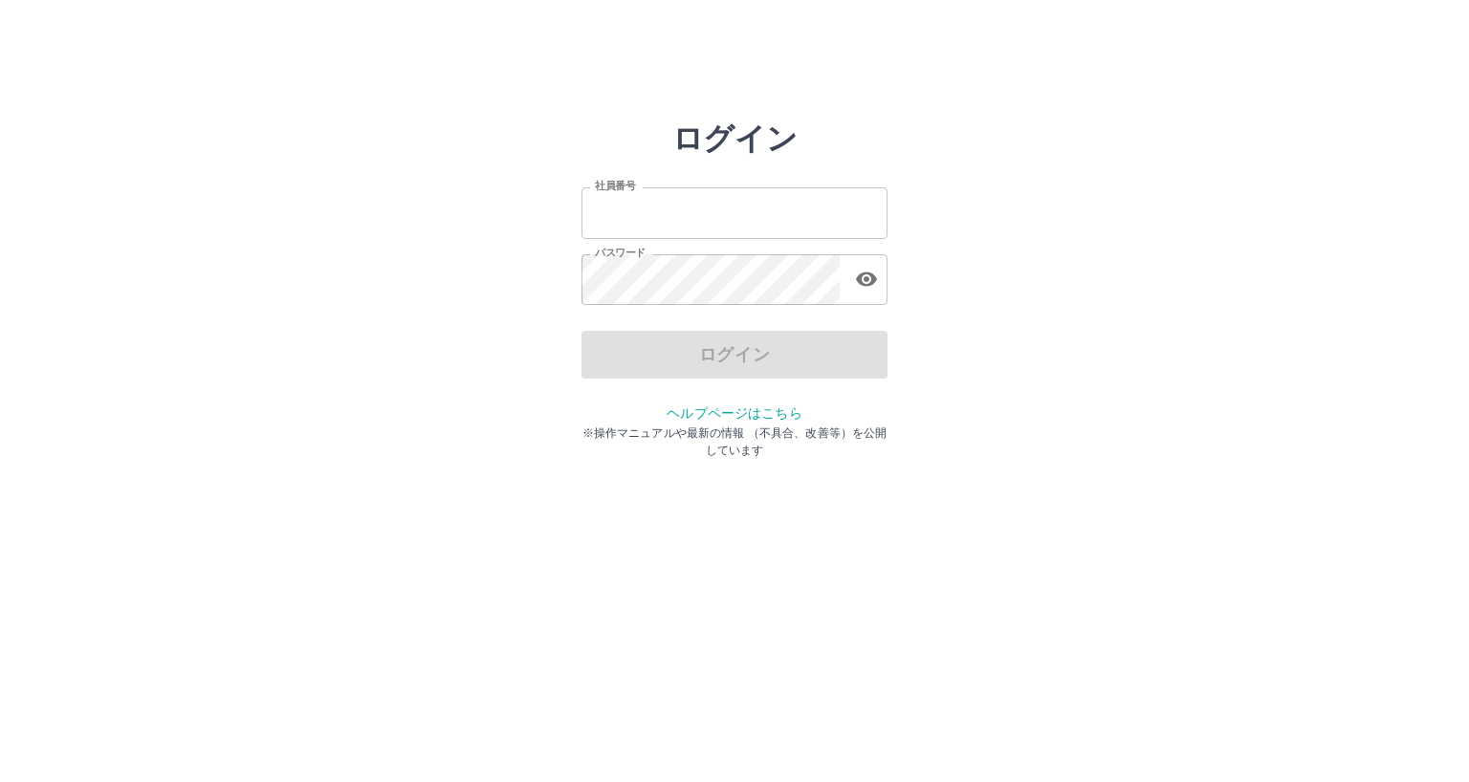
type input "*******"
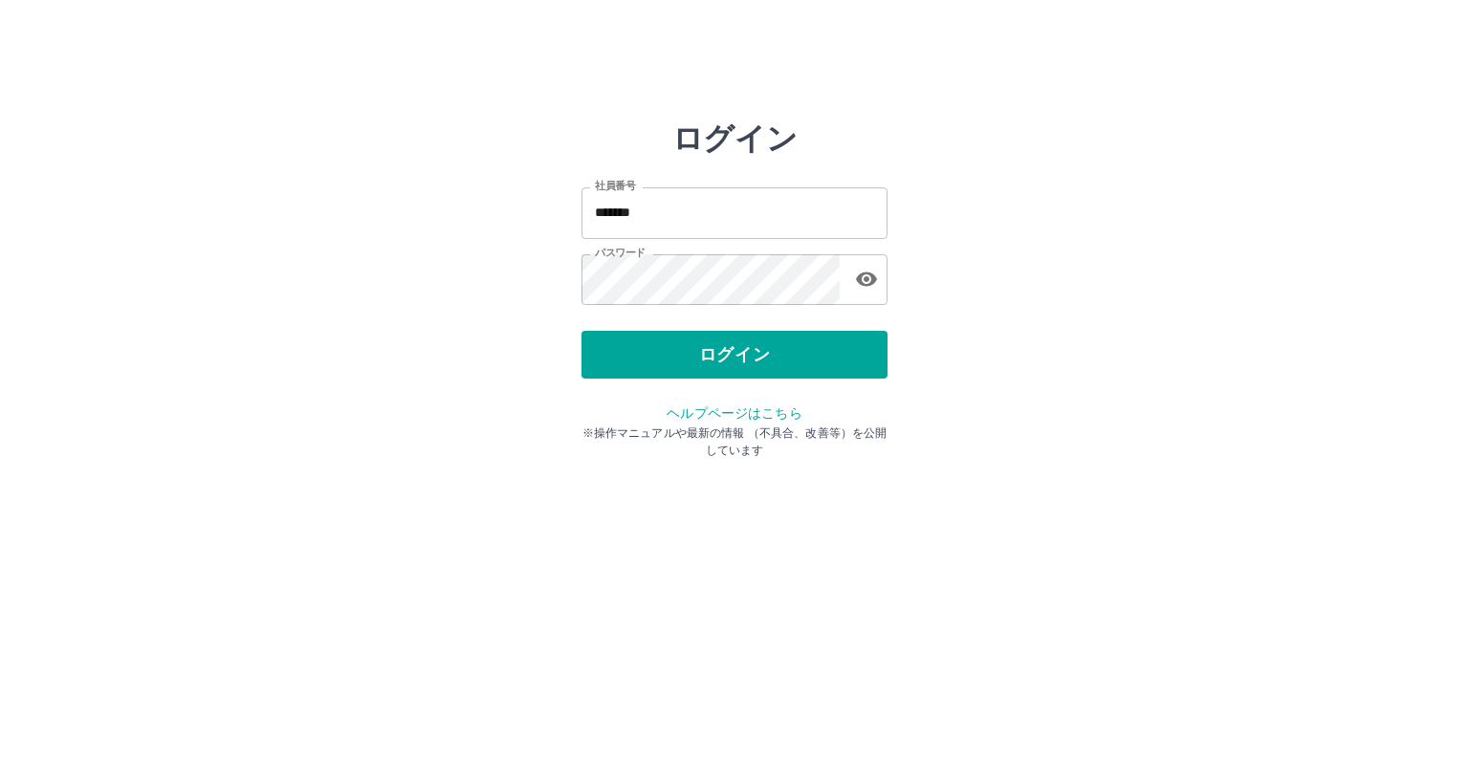
click at [679, 351] on div "ログイン" at bounding box center [734, 355] width 306 height 48
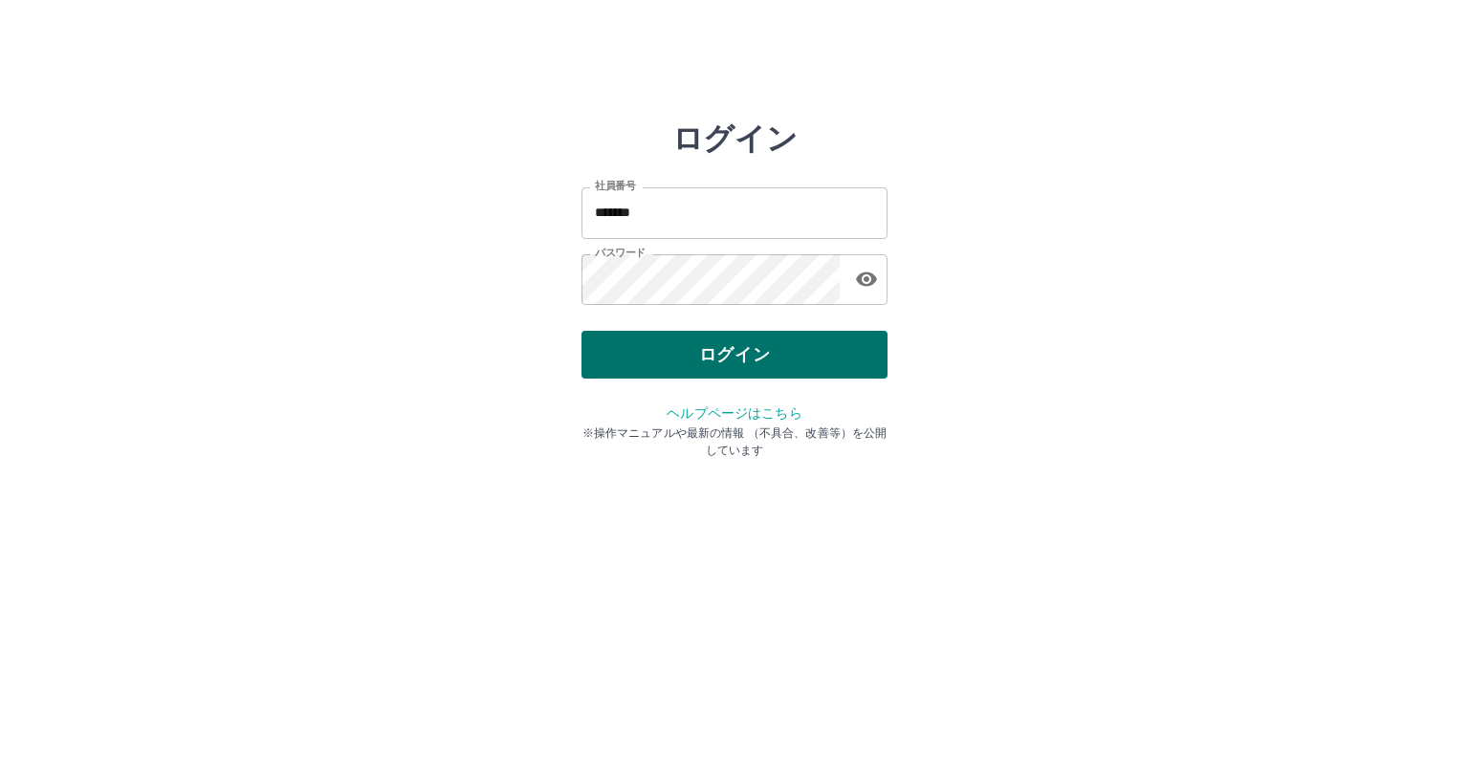
click at [678, 351] on button "ログイン" at bounding box center [734, 355] width 306 height 48
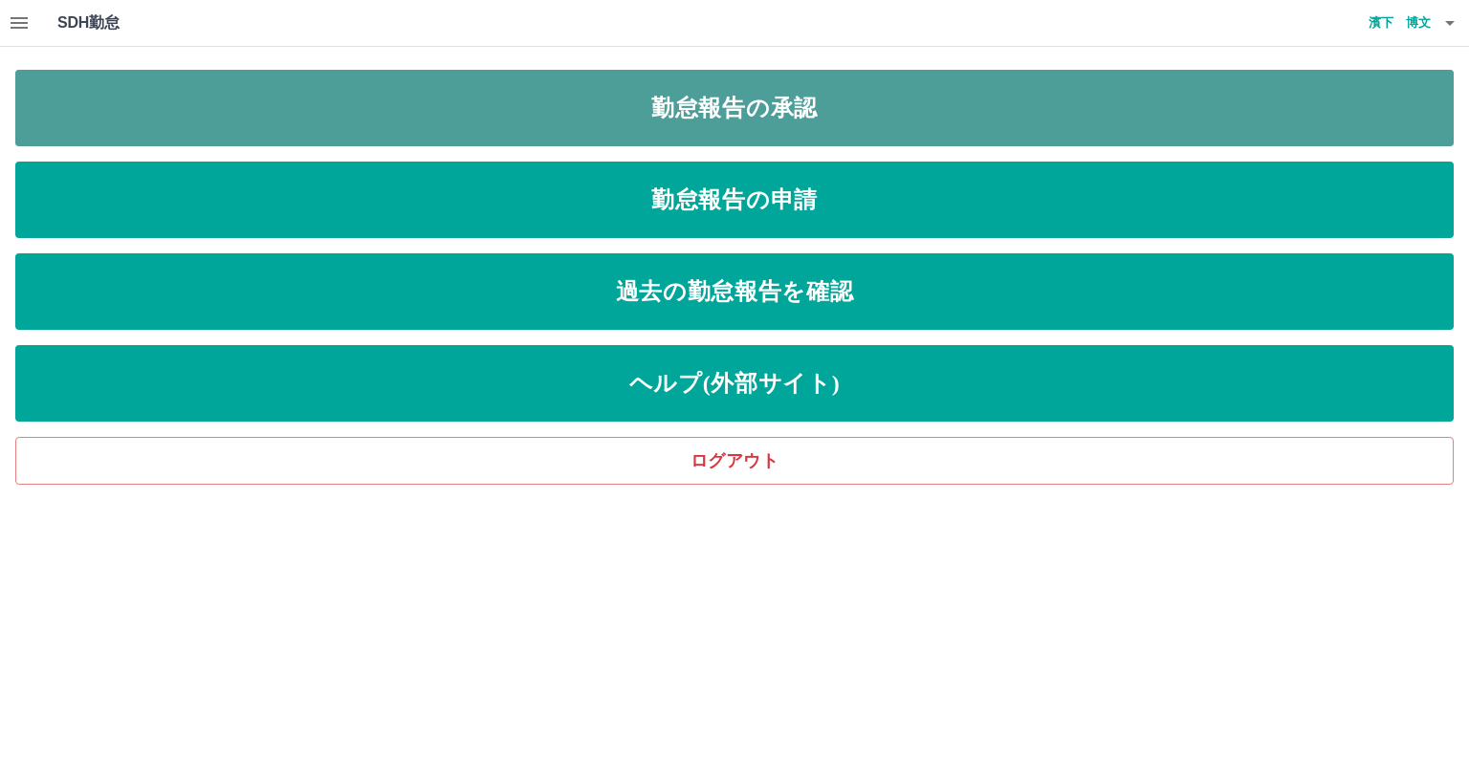
click at [673, 101] on link "勤怠報告の承認" at bounding box center [734, 108] width 1438 height 76
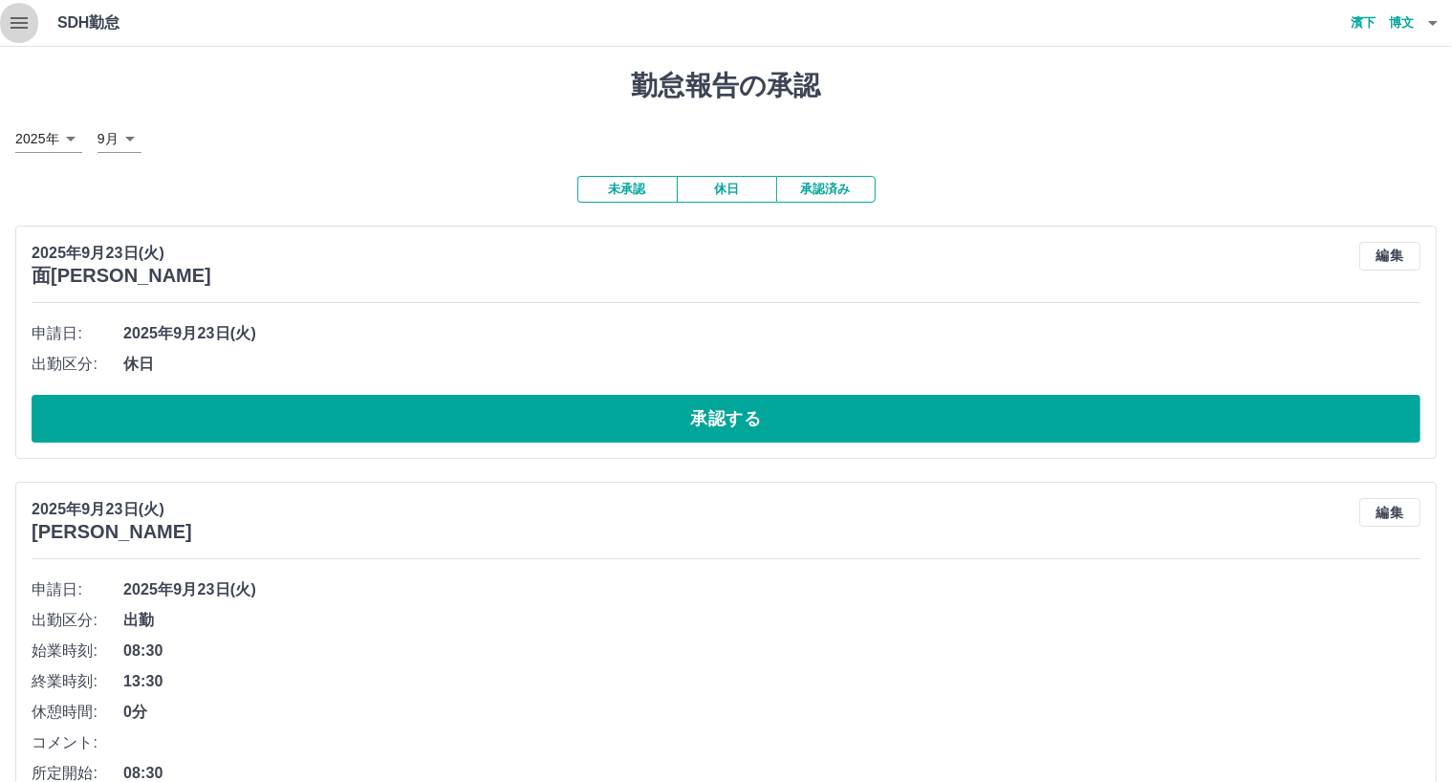
click at [22, 24] on icon "button" at bounding box center [19, 22] width 17 height 11
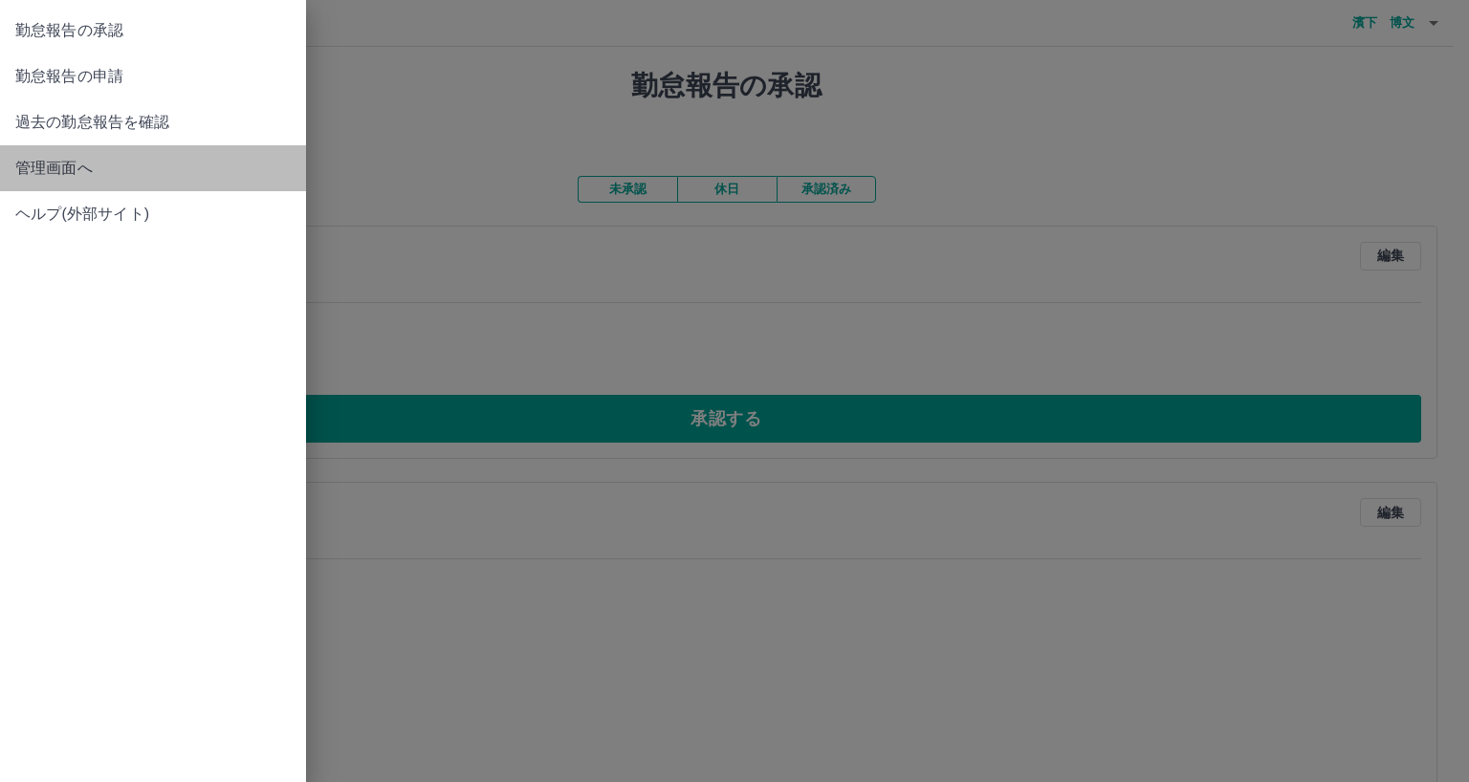
click at [66, 165] on span "管理画面へ" at bounding box center [152, 168] width 275 height 23
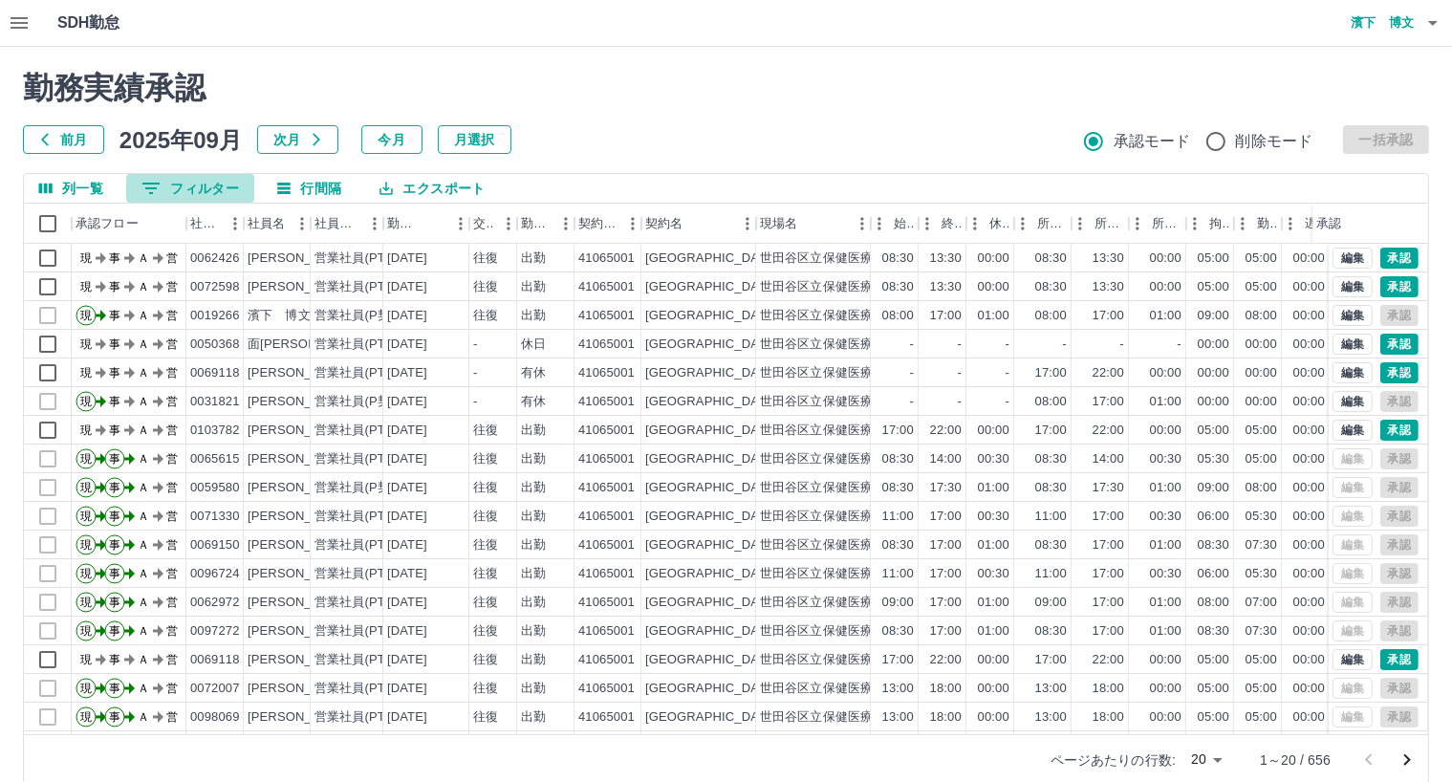
click at [217, 183] on button "0 フィルター" at bounding box center [190, 188] width 128 height 29
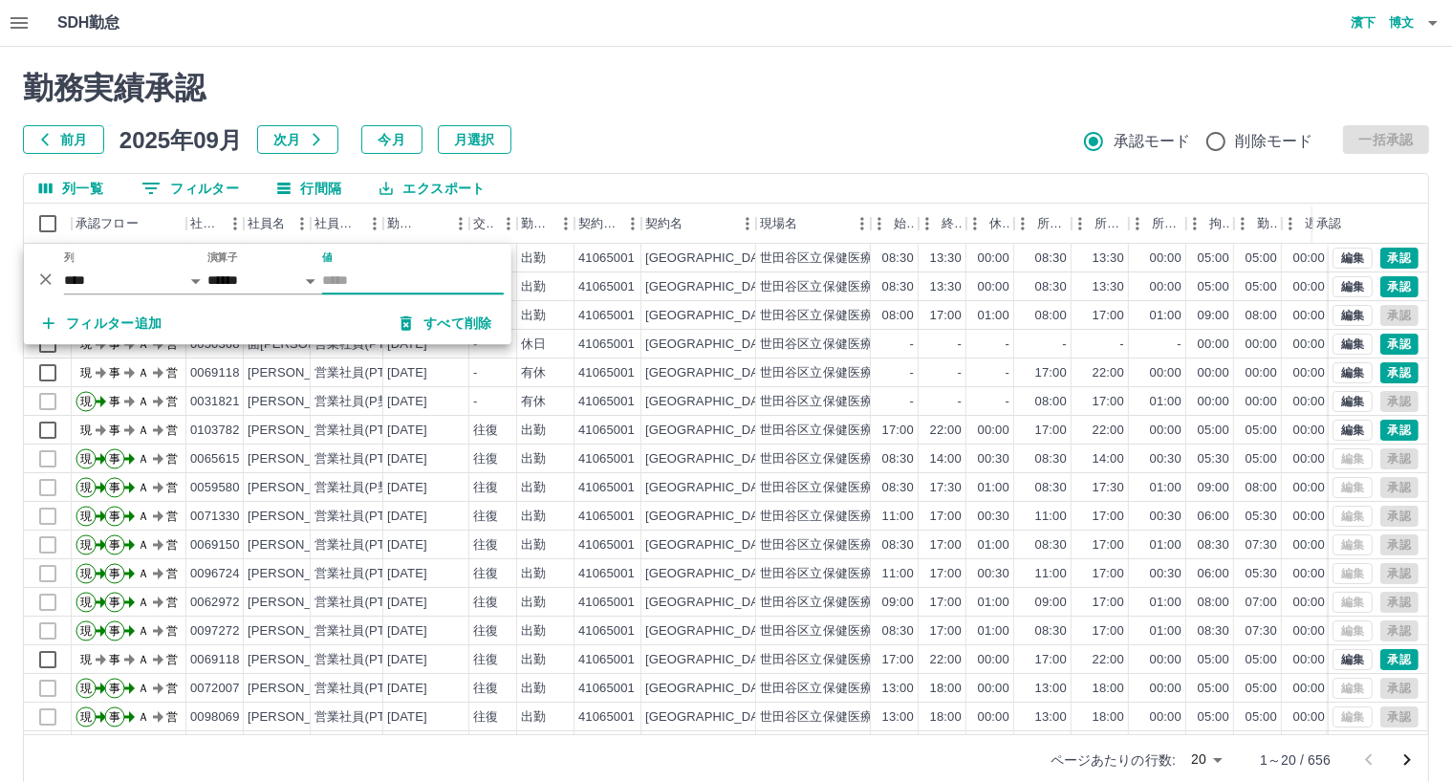
click at [339, 277] on input "値" at bounding box center [413, 281] width 182 height 28
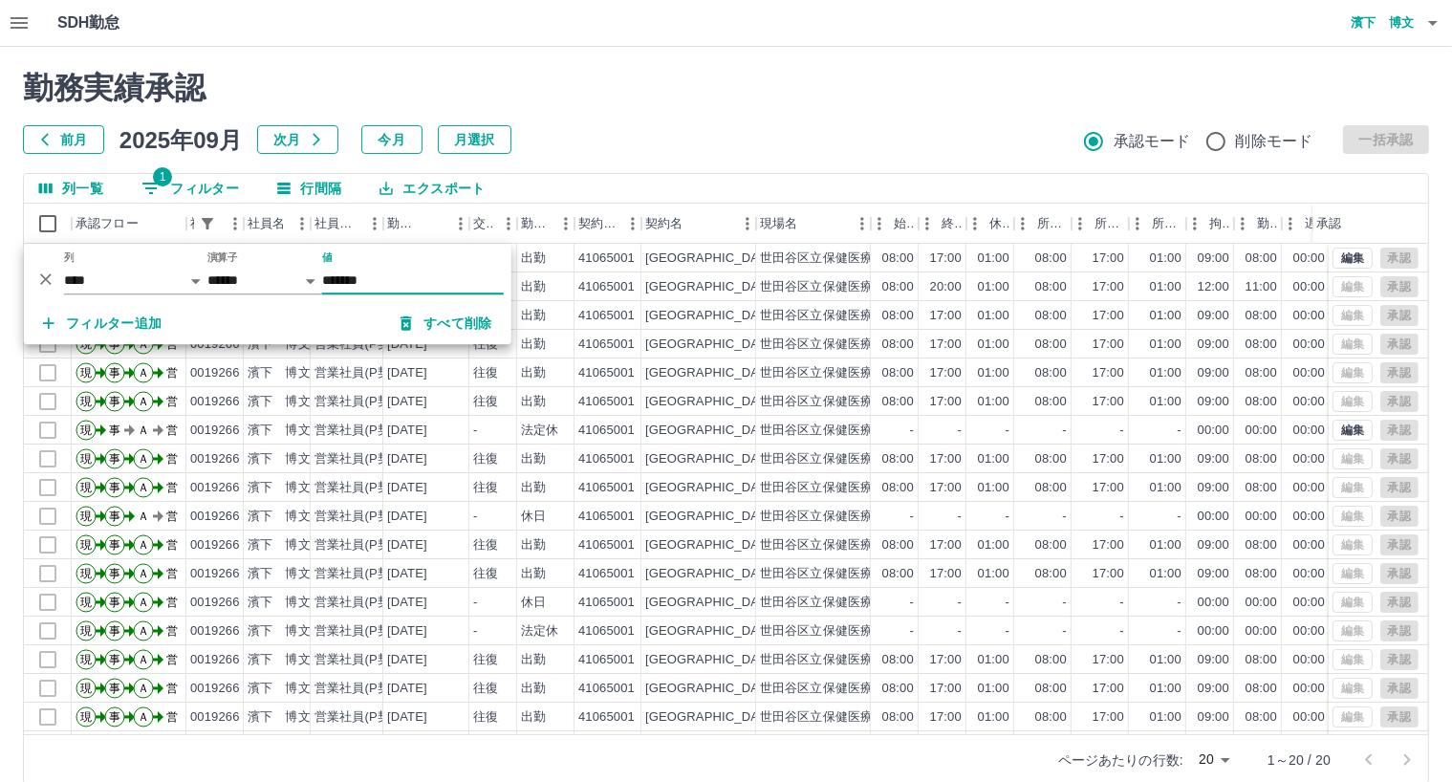
type input "*******"
click at [787, 61] on div "勤務実績承認 前月 2025年09月 次月 今月 月選択 承認モード 削除モード 一括承認 列一覧 1 フィルター 行間隔 エクスポート 承認フロー 社員番号…" at bounding box center [726, 427] width 1452 height 761
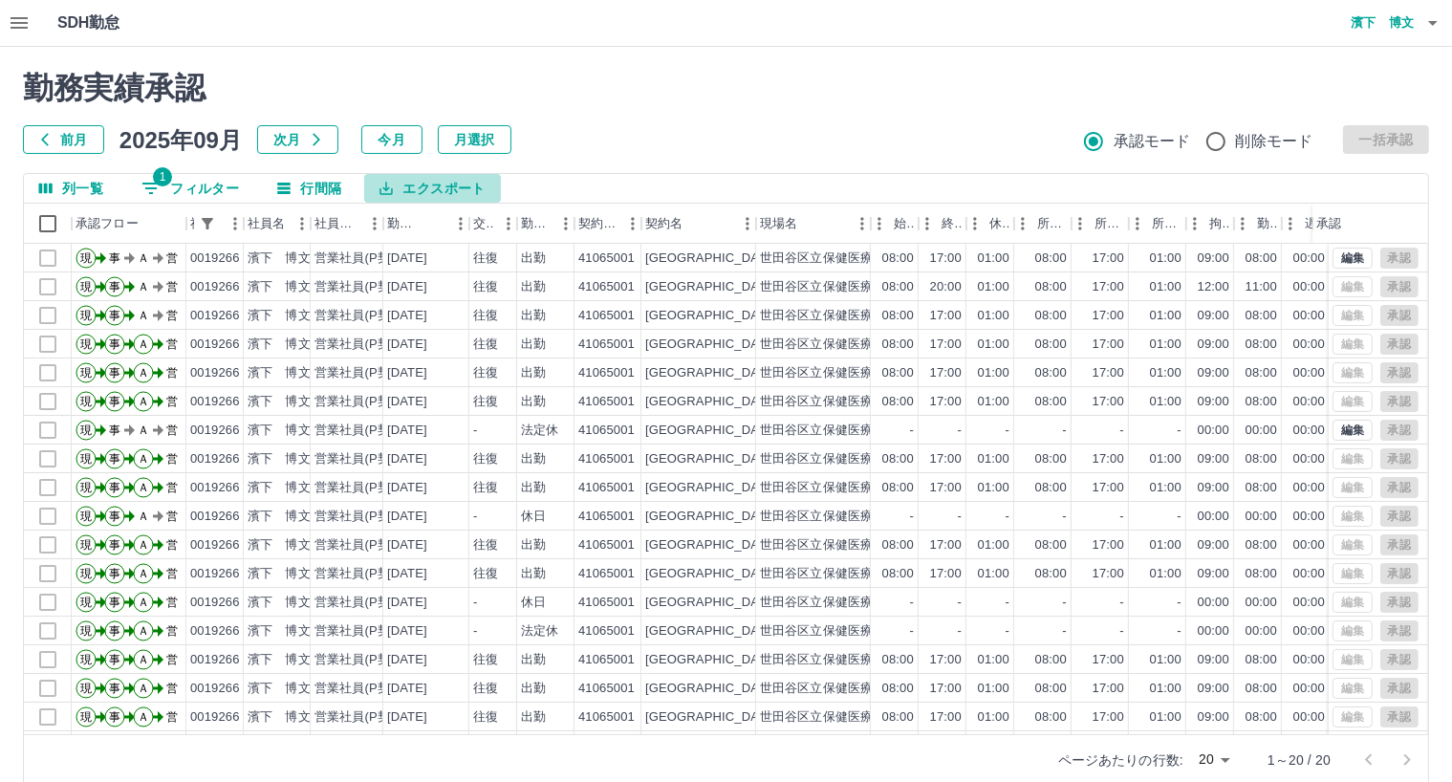
click at [406, 184] on button "エクスポート" at bounding box center [432, 188] width 136 height 29
click at [407, 227] on li "CSVダウンロード" at bounding box center [442, 228] width 155 height 34
click at [1430, 24] on icon "button" at bounding box center [1433, 22] width 23 height 23
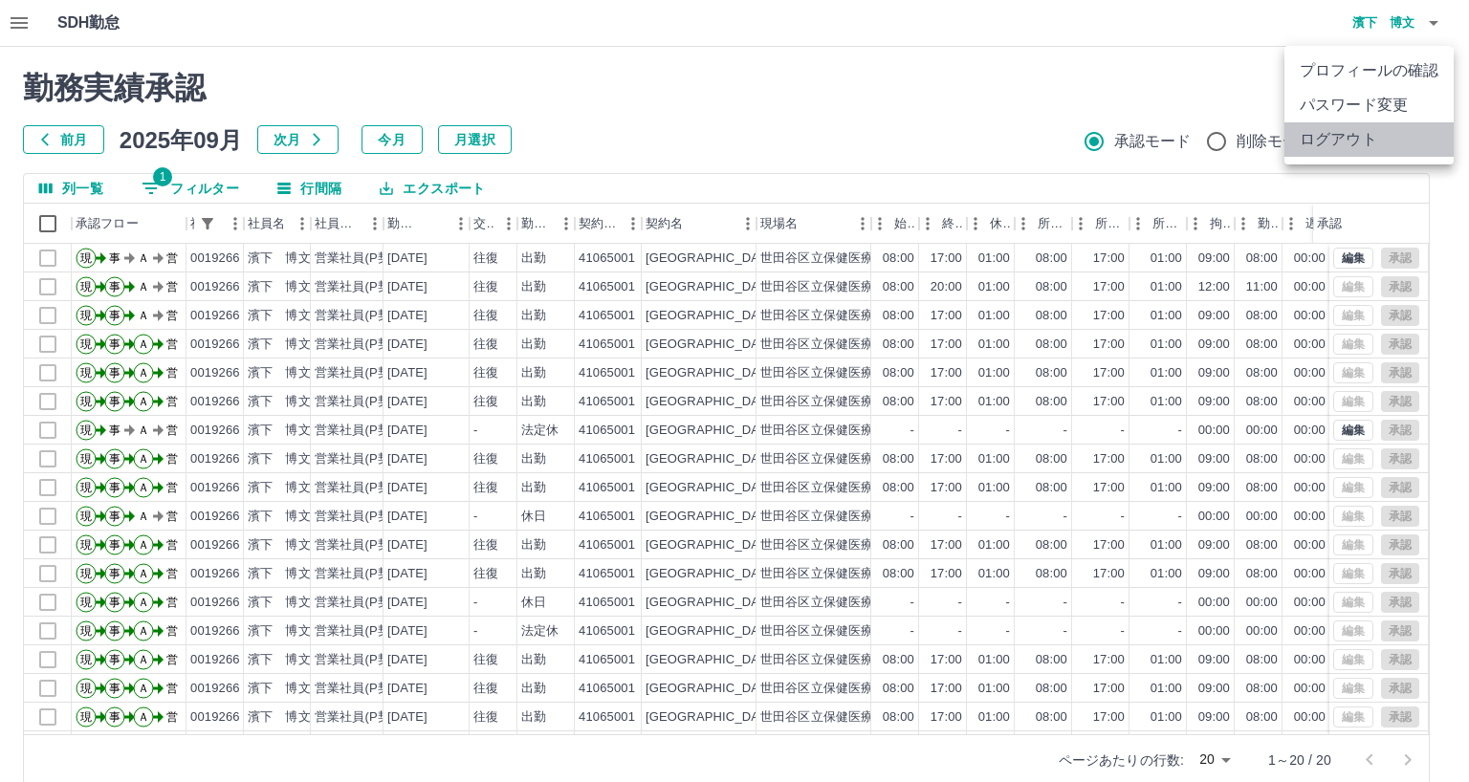
click at [1336, 134] on li "ログアウト" at bounding box center [1368, 139] width 169 height 34
